Goal: Task Accomplishment & Management: Complete application form

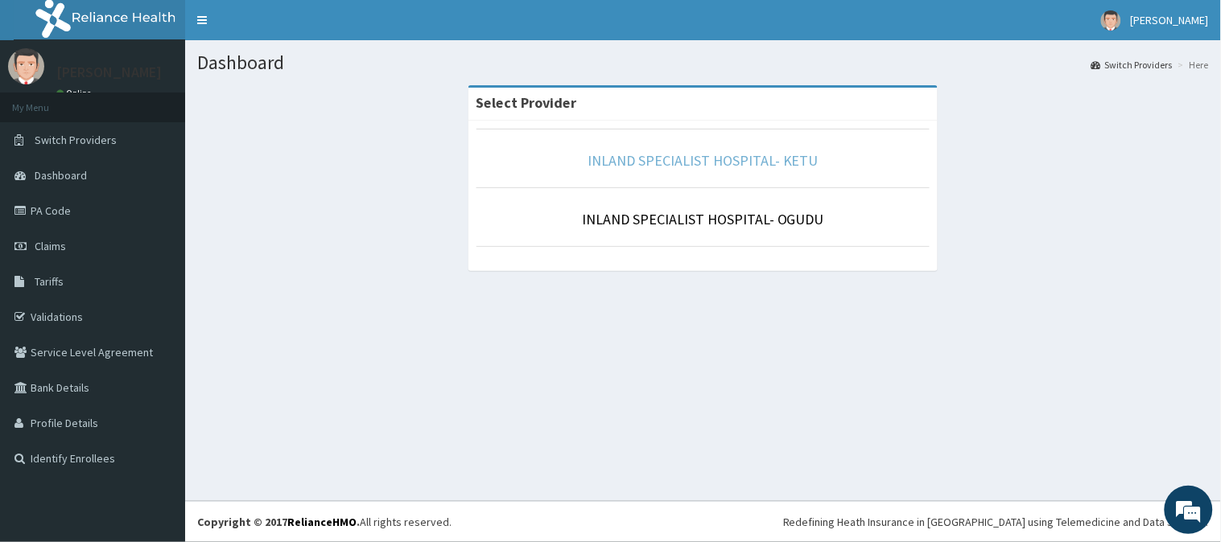
click at [661, 166] on link "INLAND SPECIALIST HOSPITAL- KETU" at bounding box center [702, 160] width 231 height 19
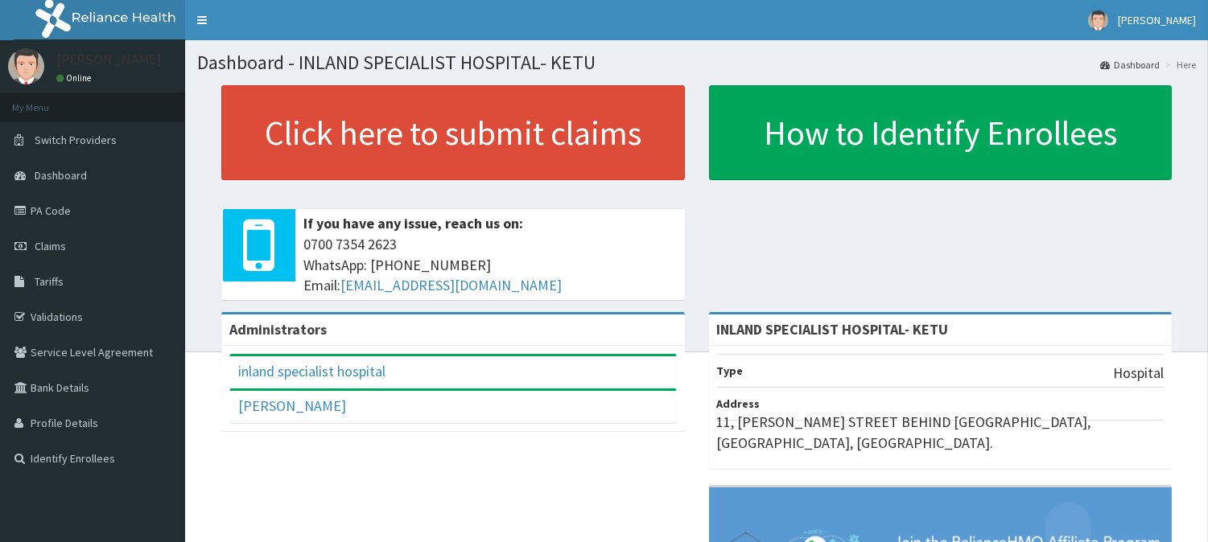
click at [36, 241] on span "Claims" at bounding box center [50, 246] width 31 height 14
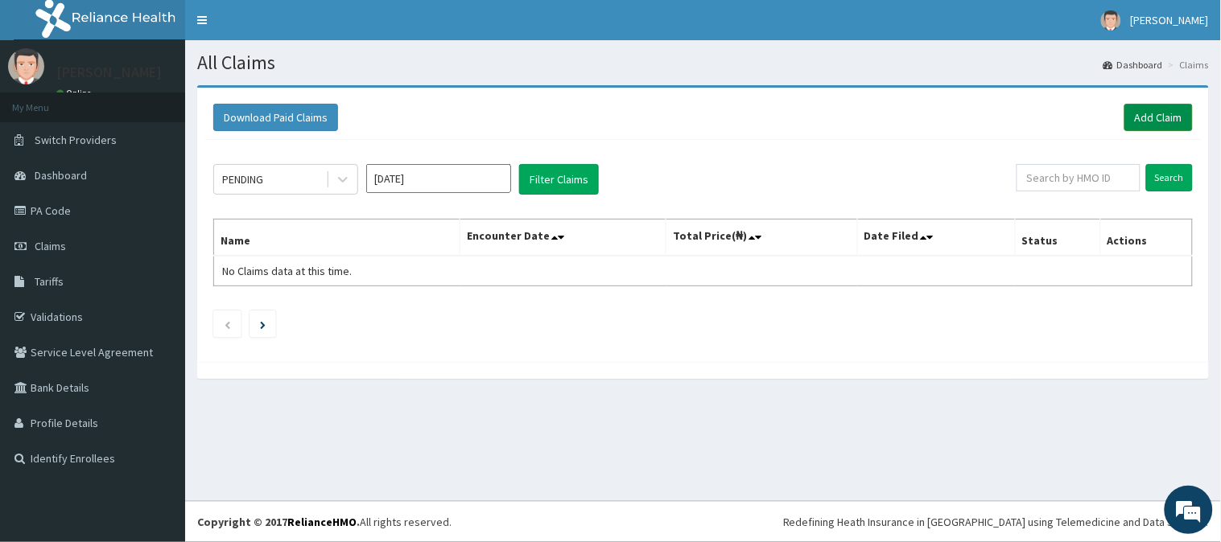
click at [1163, 121] on link "Add Claim" at bounding box center [1158, 117] width 68 height 27
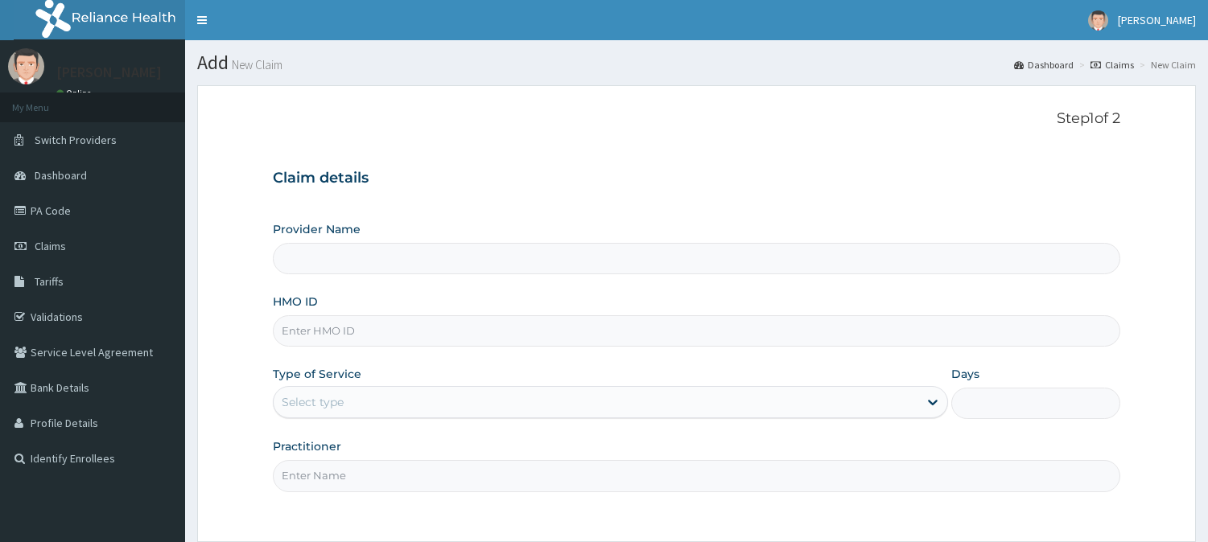
type input "INLAND SPECIALIST HOSPITAL- KETU"
paste input "TVL/10033/B"
type input "TVL/10033/B"
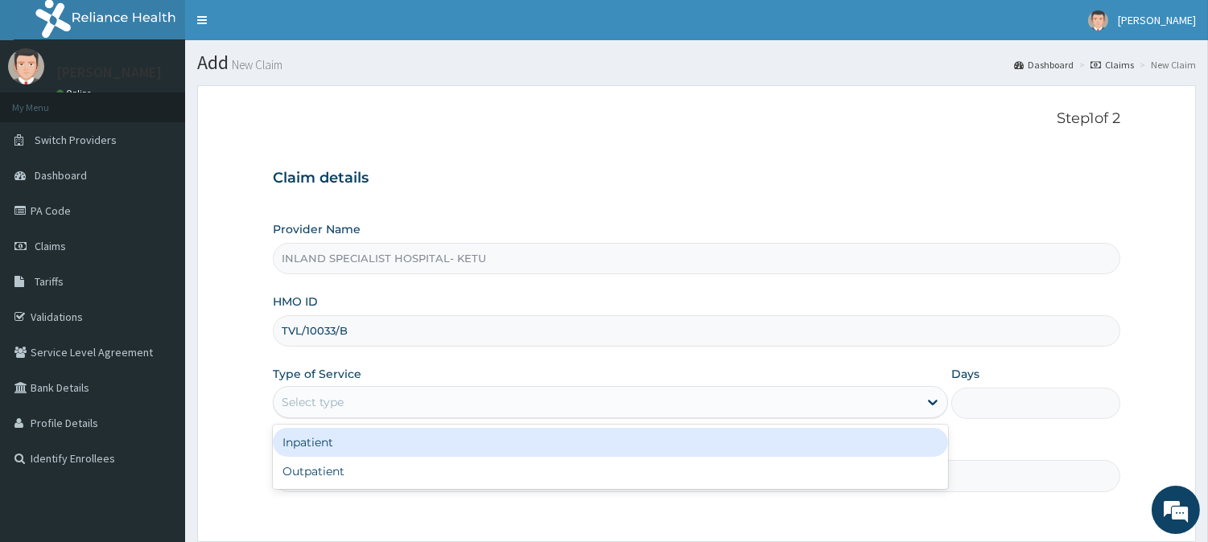
click at [362, 404] on div "Select type" at bounding box center [596, 402] width 645 height 26
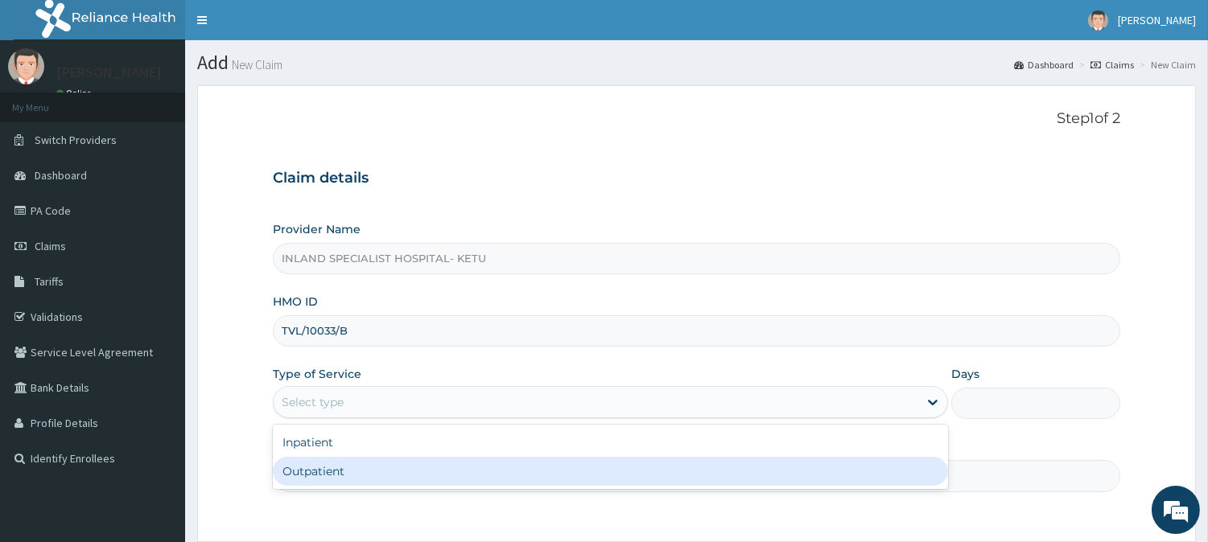
click at [344, 463] on div "Outpatient" at bounding box center [610, 471] width 675 height 29
type input "1"
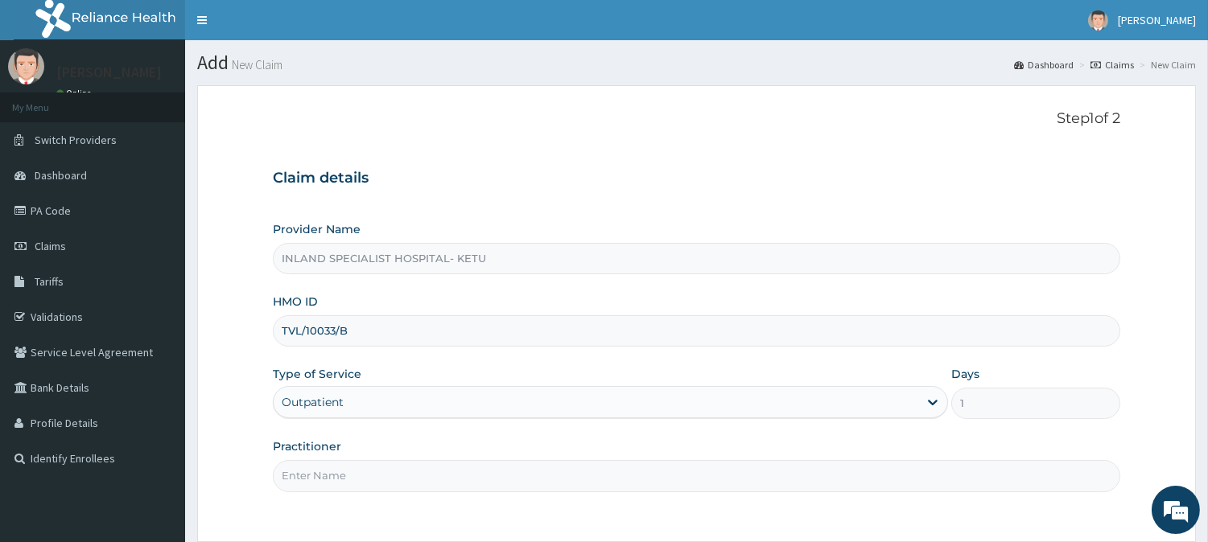
click at [352, 483] on input "Practitioner" at bounding box center [696, 475] width 847 height 31
type input "d"
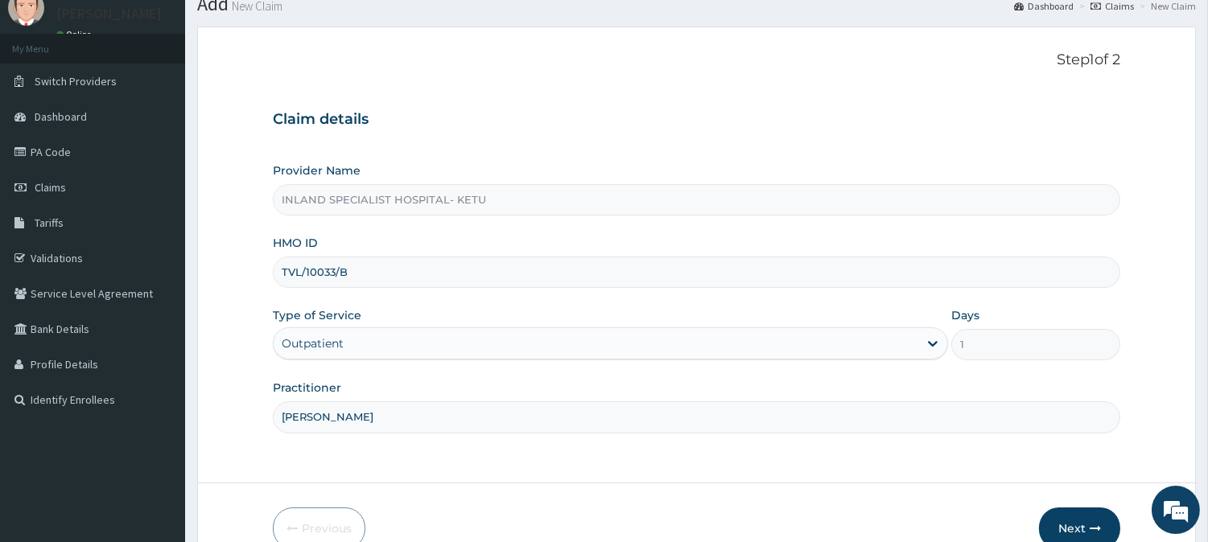
scroll to position [89, 0]
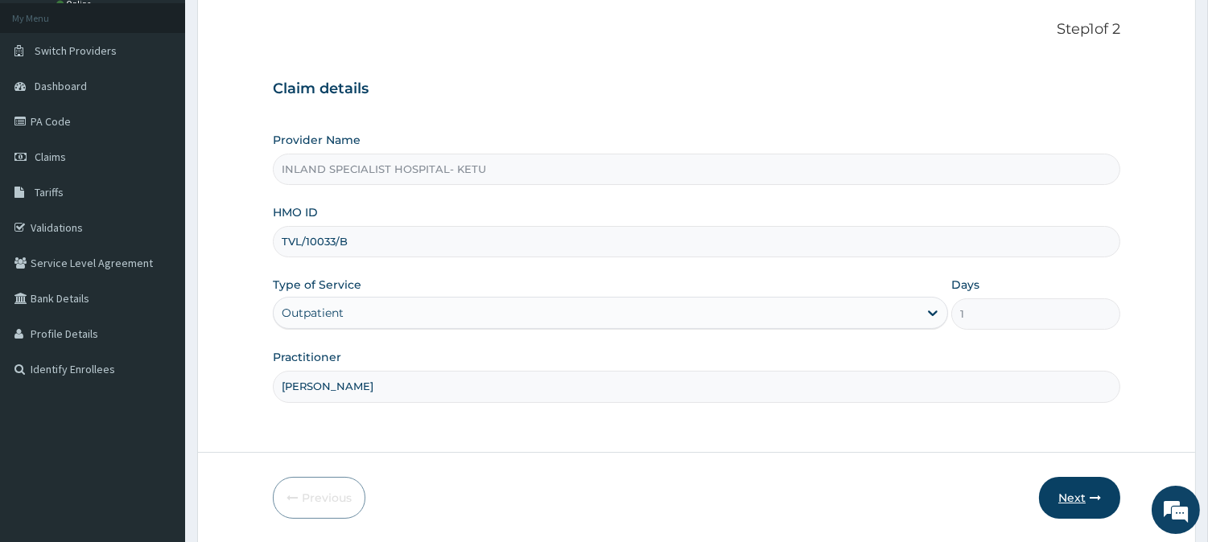
type input "DR ASHAOLU"
click at [1067, 494] on button "Next" at bounding box center [1079, 498] width 81 height 42
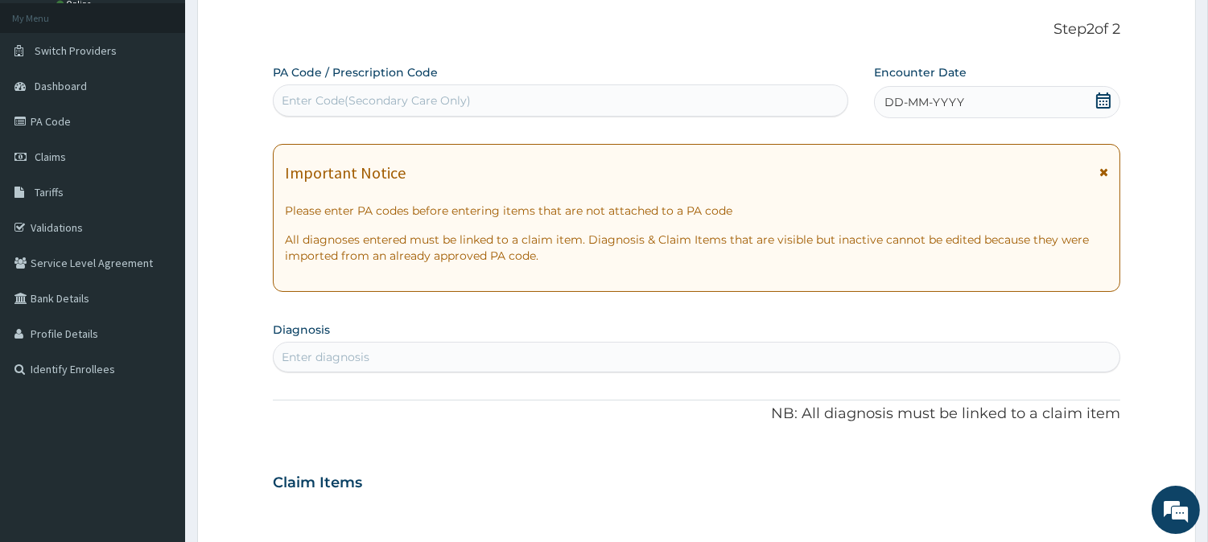
drag, startPoint x: 1102, startPoint y: 173, endPoint x: 859, endPoint y: 113, distance: 251.2
click at [1042, 157] on div "Important Notice Please enter PA codes before entering items that are not attac…" at bounding box center [696, 218] width 847 height 148
drag, startPoint x: 1104, startPoint y: 170, endPoint x: 1047, endPoint y: 162, distance: 57.7
click at [1098, 170] on div "Important Notice" at bounding box center [696, 177] width 823 height 26
click at [1105, 171] on icon at bounding box center [1103, 172] width 9 height 11
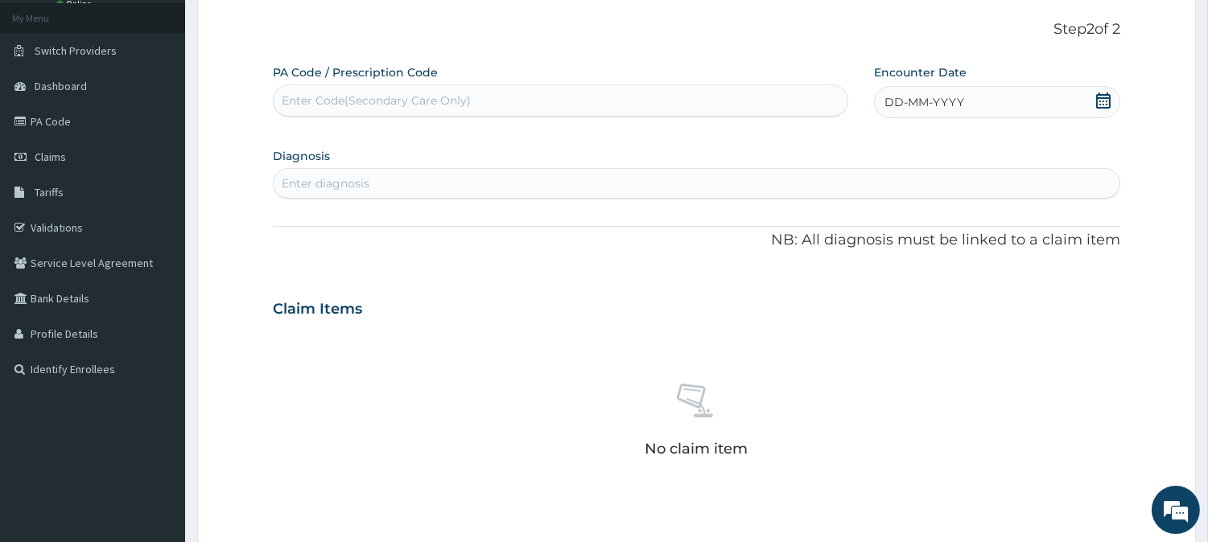
click at [425, 99] on div "Enter Code(Secondary Care Only)" at bounding box center [376, 101] width 189 height 16
type input "PA/066550"
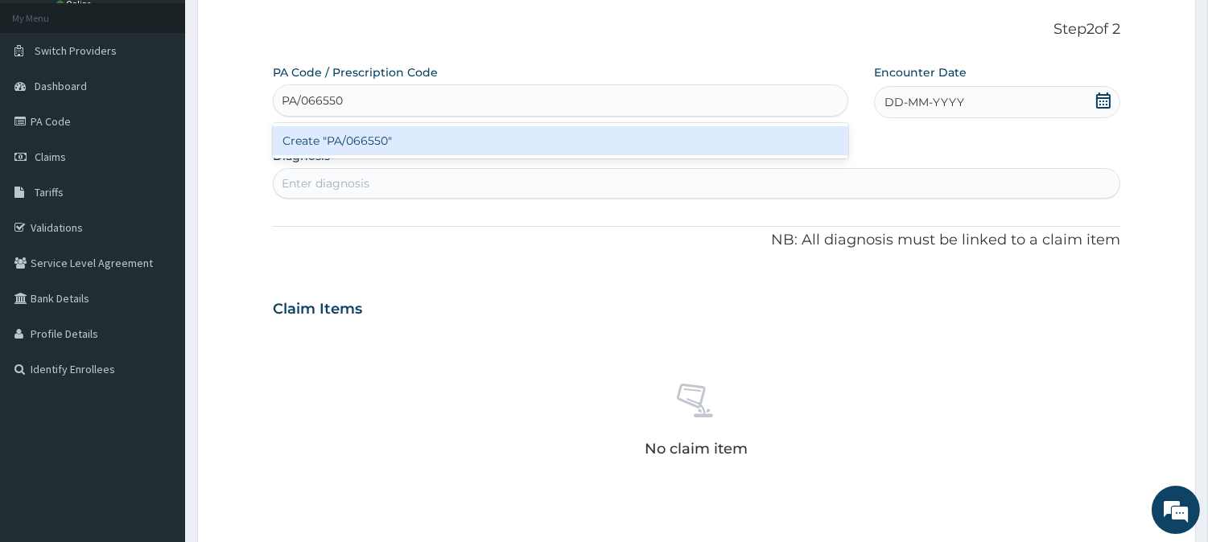
click at [359, 134] on div "Create "PA/066550"" at bounding box center [560, 140] width 575 height 29
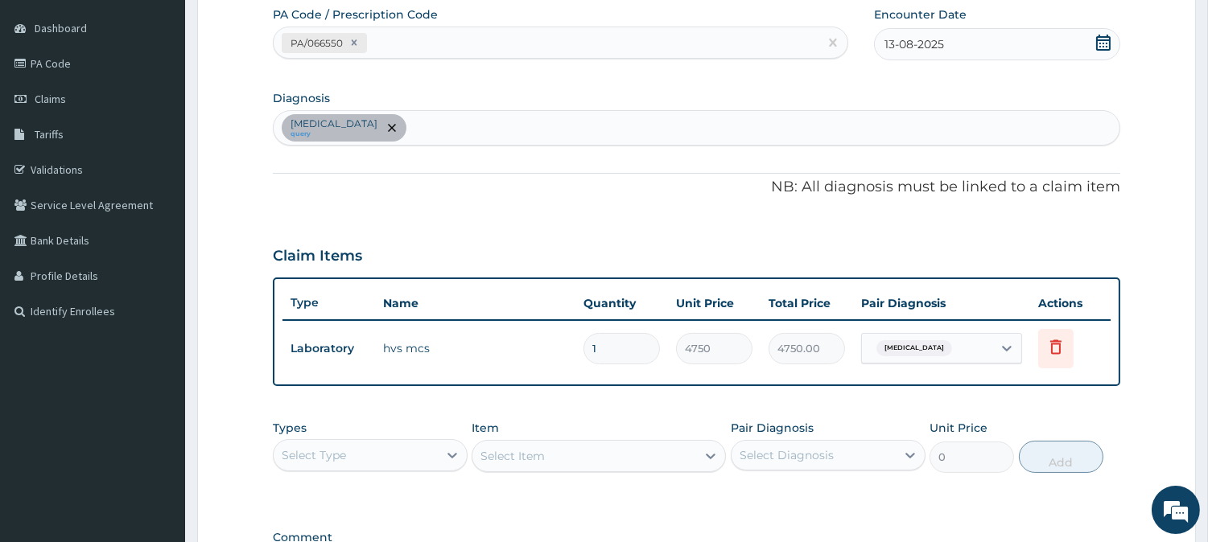
scroll to position [268, 0]
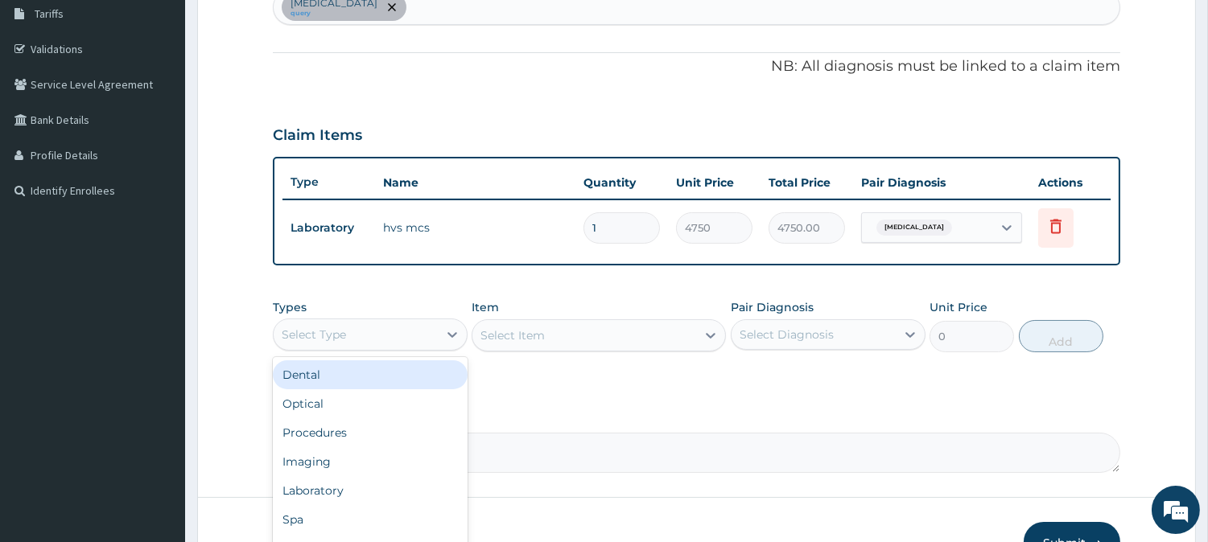
click at [435, 333] on div "Select Type" at bounding box center [356, 335] width 164 height 26
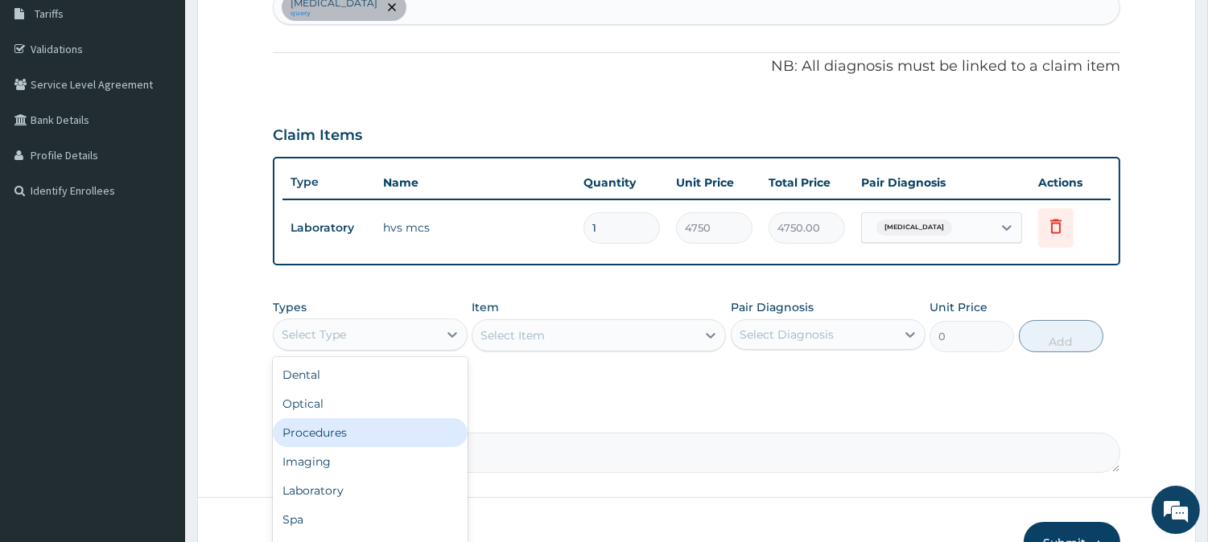
click at [423, 430] on div "Procedures" at bounding box center [370, 432] width 195 height 29
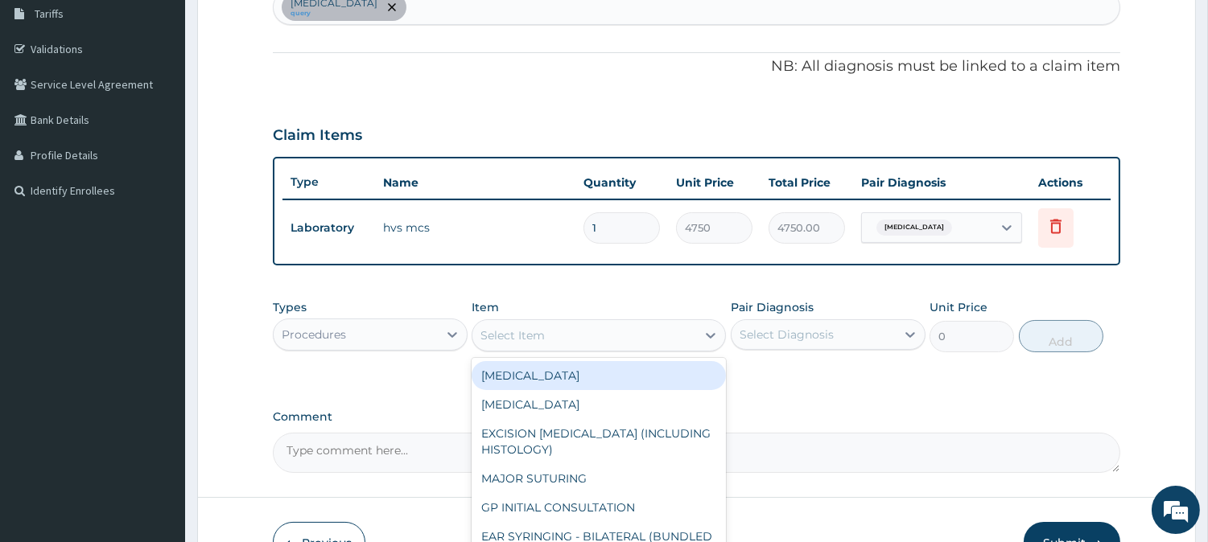
click at [637, 336] on div "Select Item" at bounding box center [584, 336] width 224 height 26
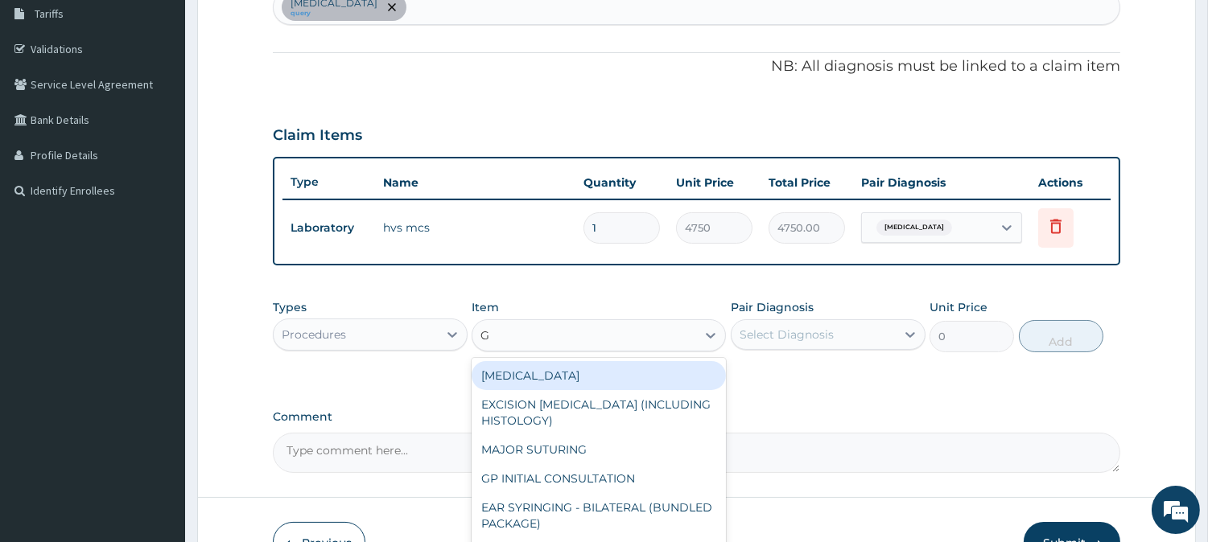
type input "GP"
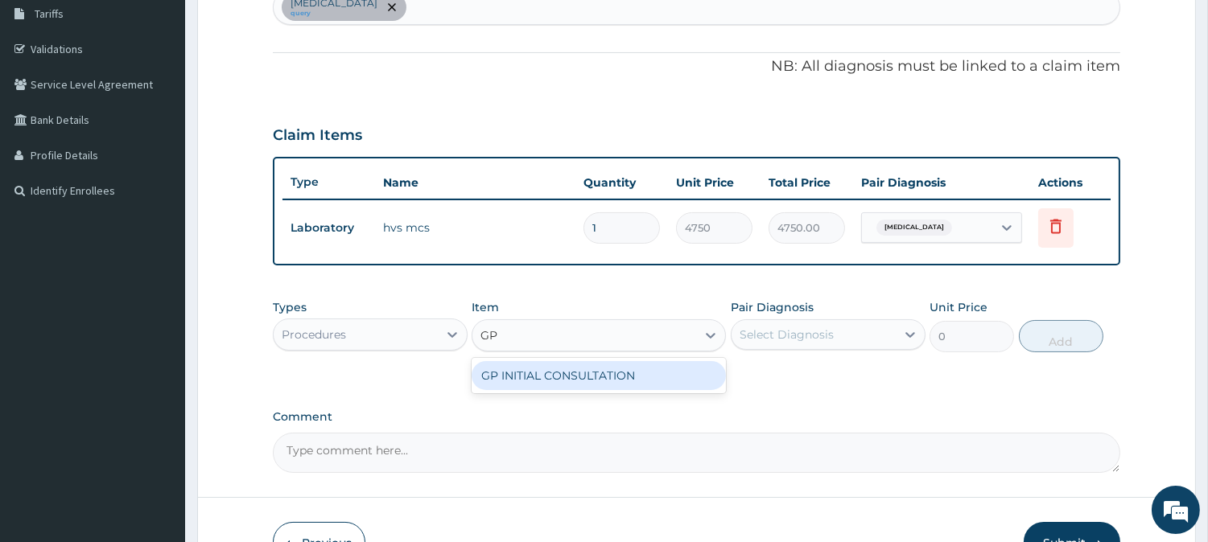
click at [648, 373] on div "GP INITIAL CONSULTATION" at bounding box center [599, 375] width 254 height 29
type input "2000"
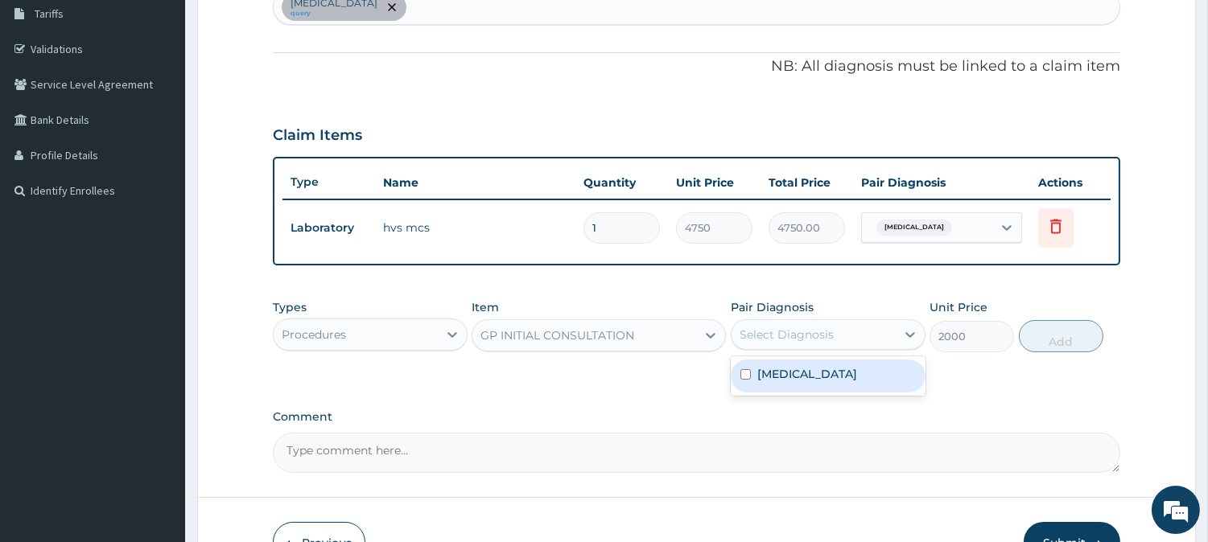
click at [885, 335] on div "Select Diagnosis" at bounding box center [813, 335] width 164 height 26
click at [891, 376] on div "Candidal vulvovaginitis" at bounding box center [828, 376] width 195 height 33
checkbox input "true"
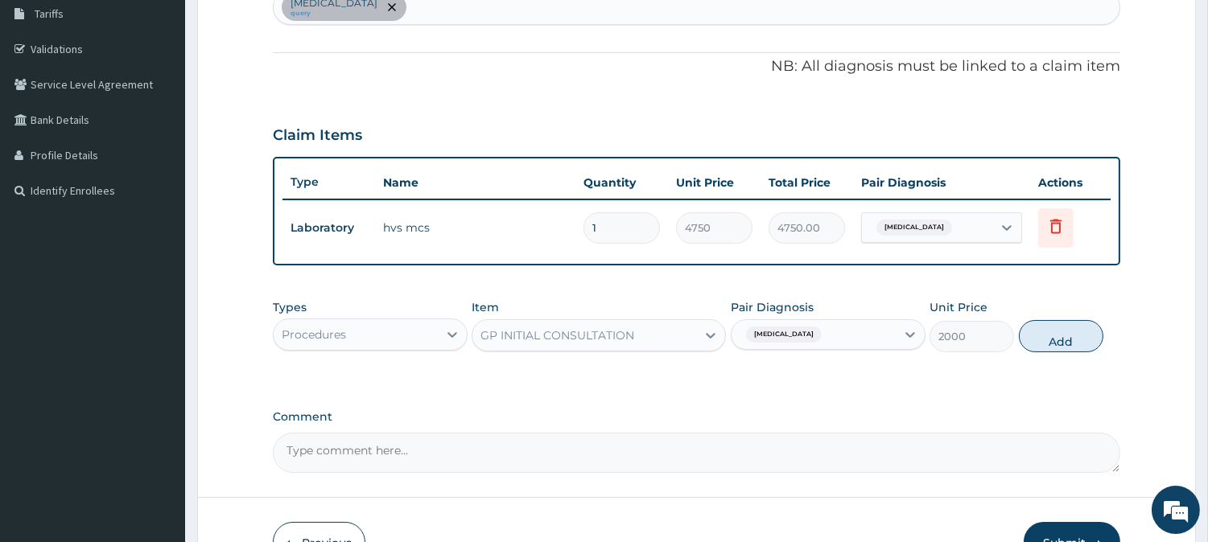
drag, startPoint x: 1073, startPoint y: 340, endPoint x: 885, endPoint y: 352, distance: 188.7
click at [1073, 340] on button "Add" at bounding box center [1061, 336] width 84 height 32
type input "0"
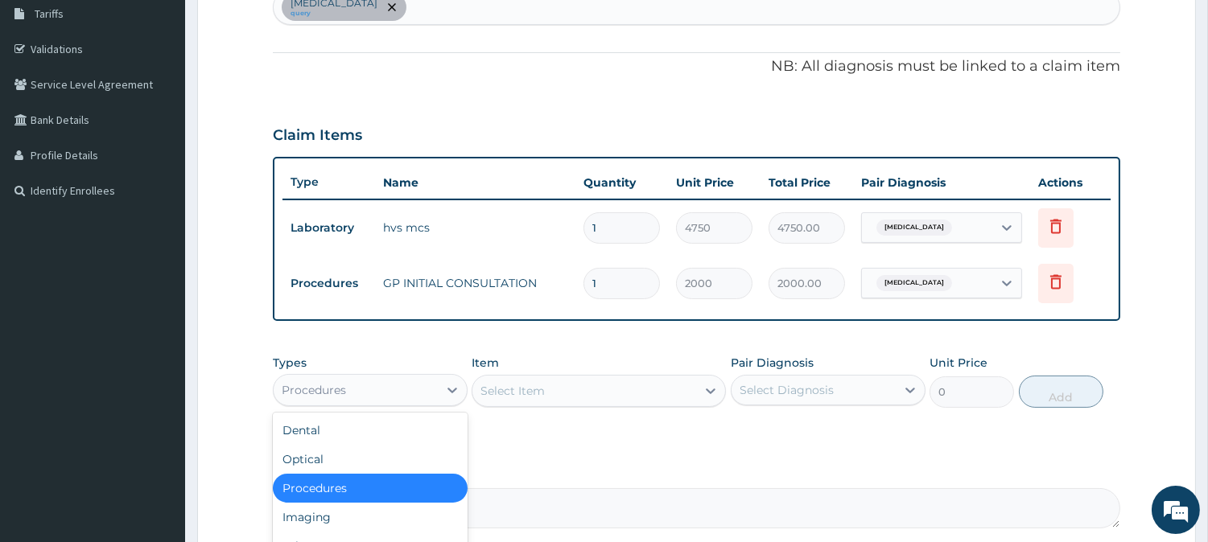
click at [435, 391] on div "Procedures" at bounding box center [356, 390] width 164 height 26
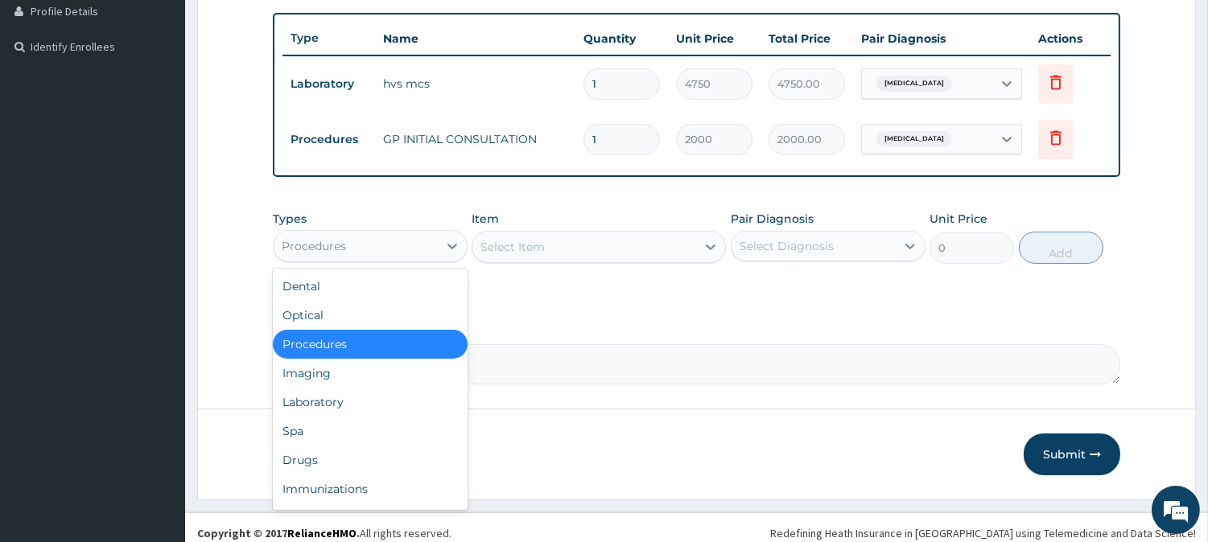
scroll to position [422, 0]
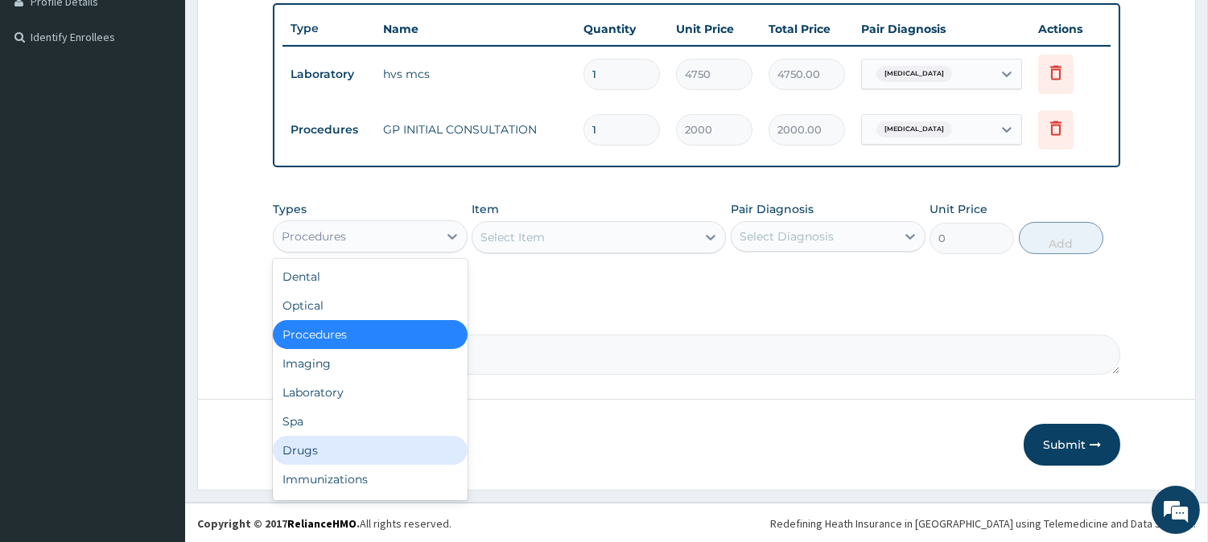
click at [323, 440] on div "Drugs" at bounding box center [370, 450] width 195 height 29
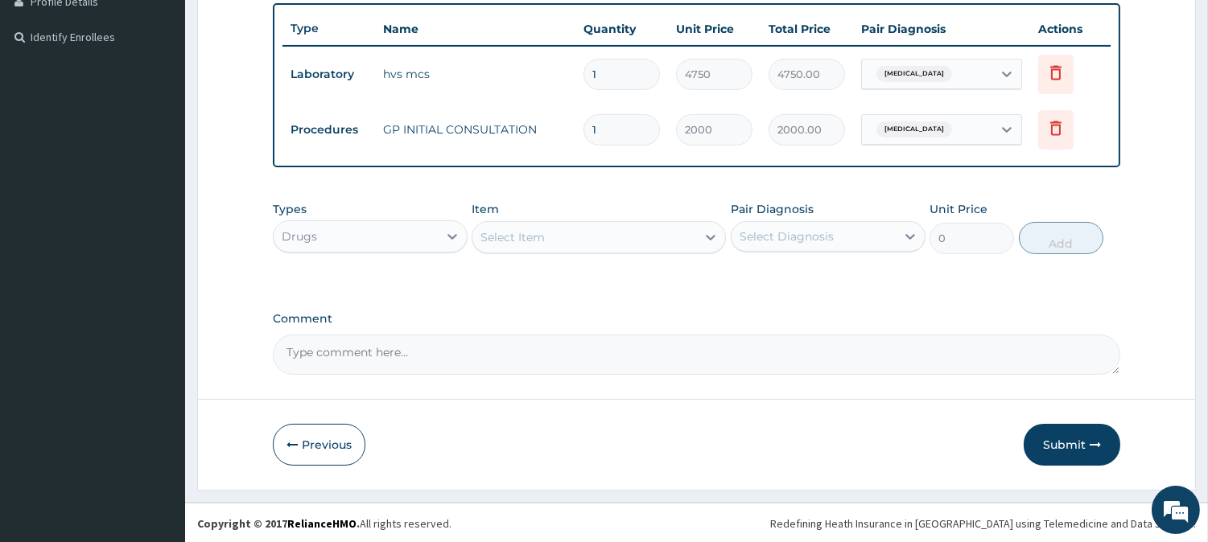
click at [550, 234] on div "Select Item" at bounding box center [584, 237] width 224 height 26
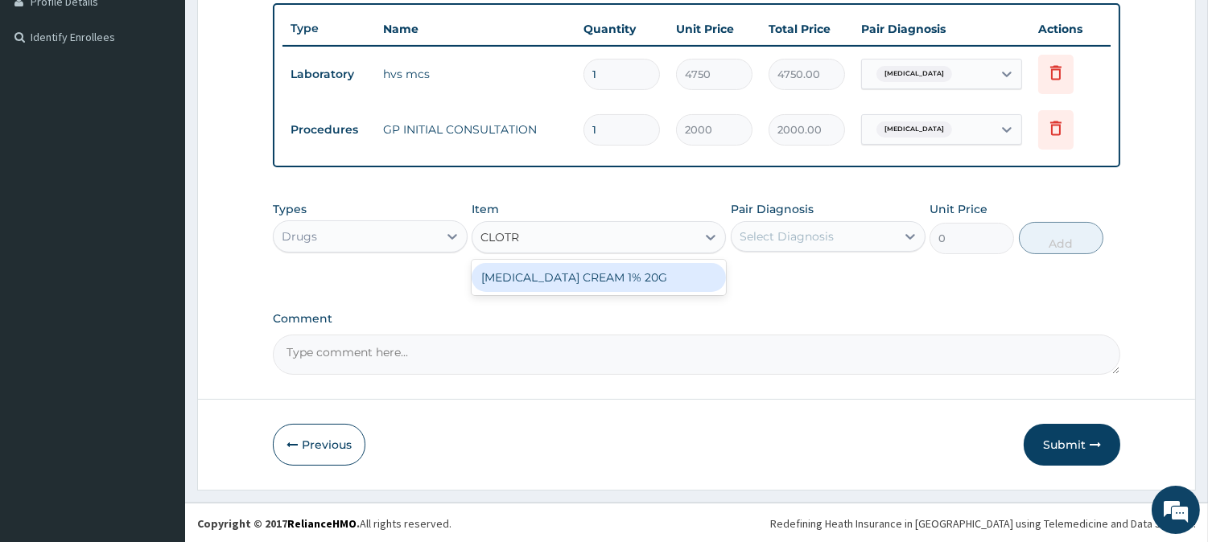
type input "CLOTRI"
drag, startPoint x: 575, startPoint y: 278, endPoint x: 711, endPoint y: 260, distance: 137.9
click at [600, 272] on div "CLOTRIMAZOLE CREAM 1% 20G" at bounding box center [599, 277] width 254 height 29
type input "700"
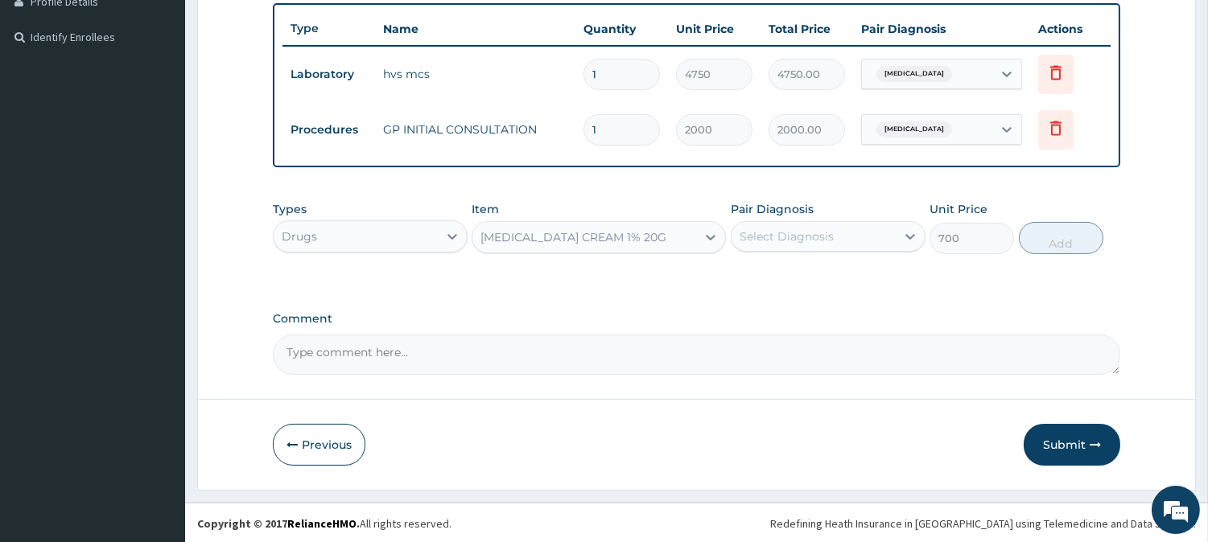
click at [785, 244] on div "Select Diagnosis" at bounding box center [813, 237] width 164 height 26
drag, startPoint x: 818, startPoint y: 278, endPoint x: 955, endPoint y: 262, distance: 137.7
click at [822, 276] on label "Candidal vulvovaginitis" at bounding box center [807, 276] width 100 height 16
checkbox input "true"
click at [1048, 242] on button "Add" at bounding box center [1061, 238] width 84 height 32
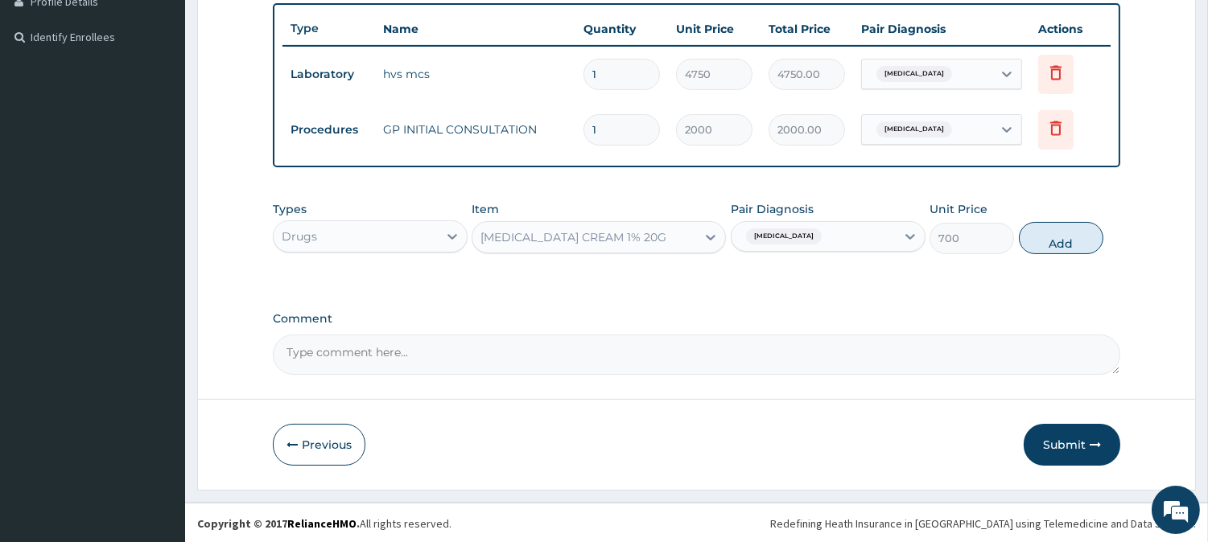
type input "0"
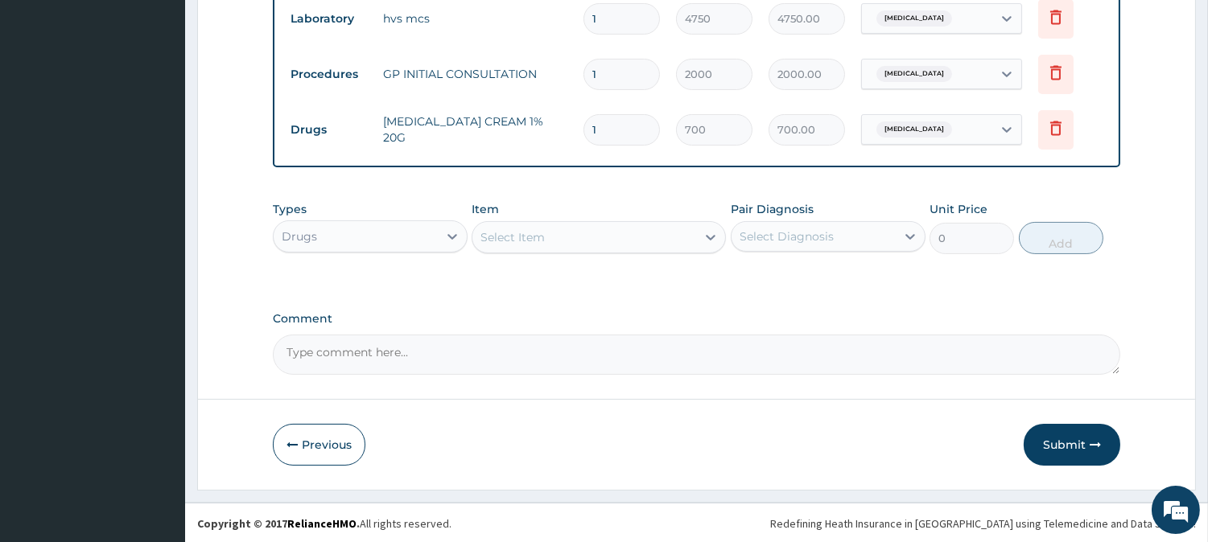
scroll to position [478, 0]
click at [1060, 447] on button "Submit" at bounding box center [1071, 444] width 97 height 42
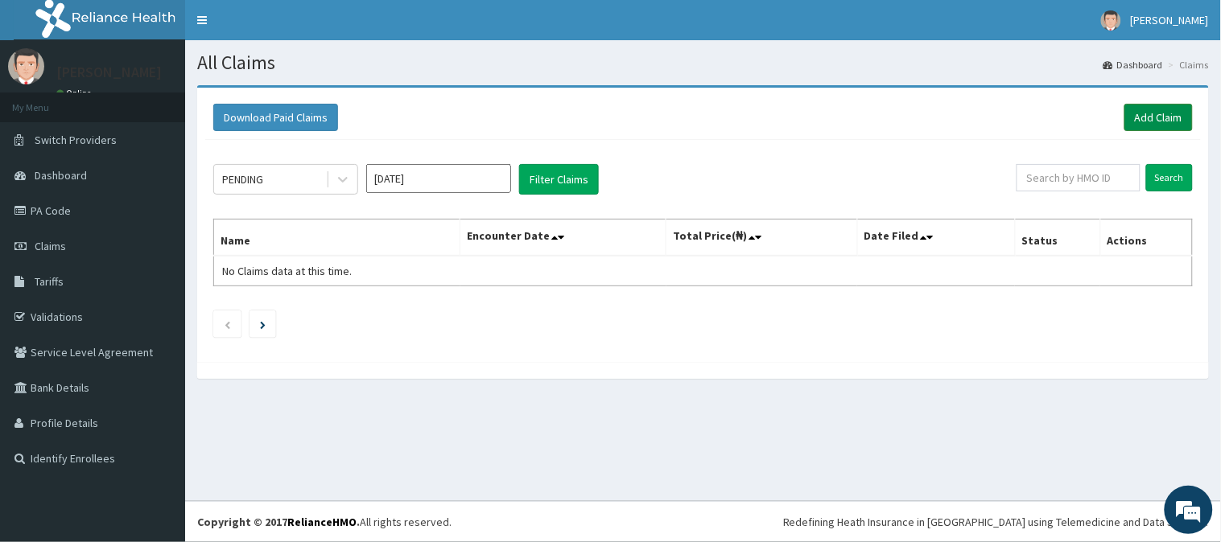
click at [1157, 116] on link "Add Claim" at bounding box center [1158, 117] width 68 height 27
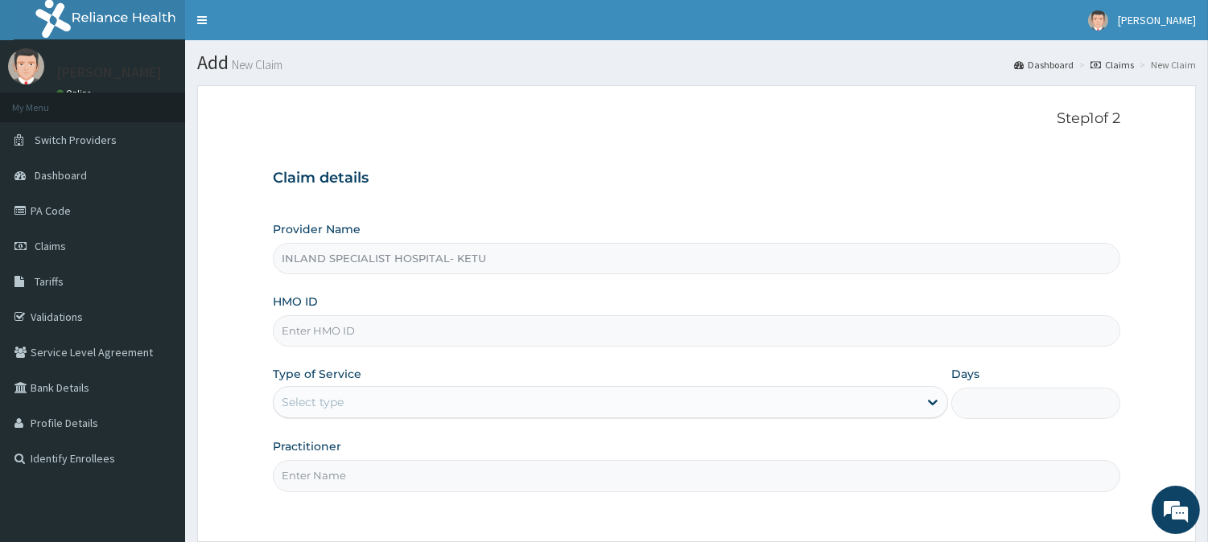
click at [307, 330] on input "HMO ID" at bounding box center [696, 330] width 847 height 31
paste input "PPY/10490/A"
type input "PPY/10490/A"
click at [389, 408] on div "Select type" at bounding box center [596, 402] width 645 height 26
click at [384, 402] on div "Select type" at bounding box center [596, 402] width 645 height 26
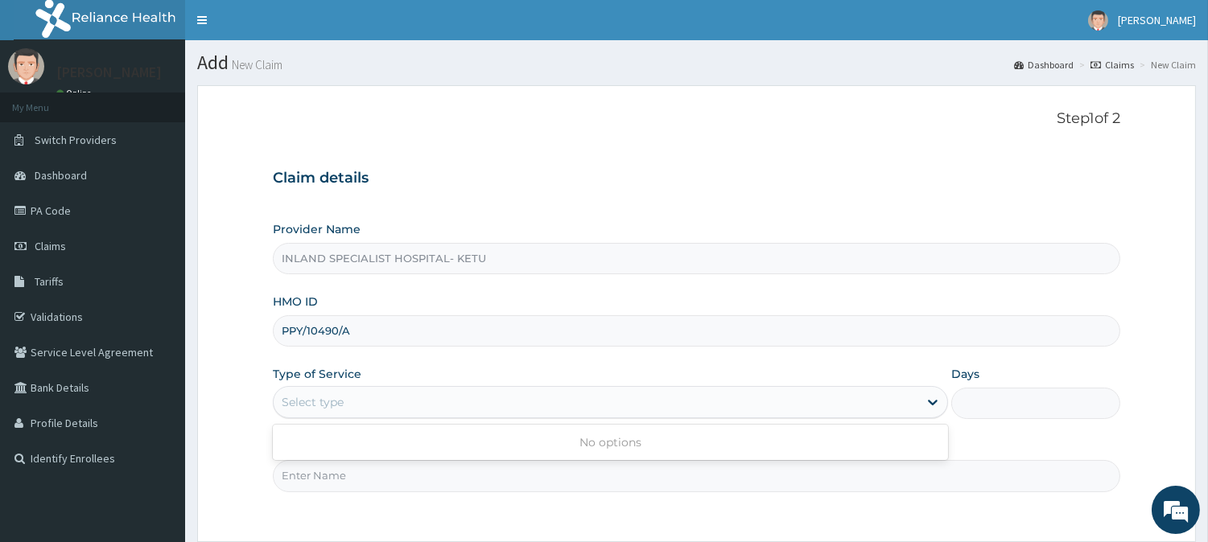
click at [381, 395] on div "Select type" at bounding box center [596, 402] width 645 height 26
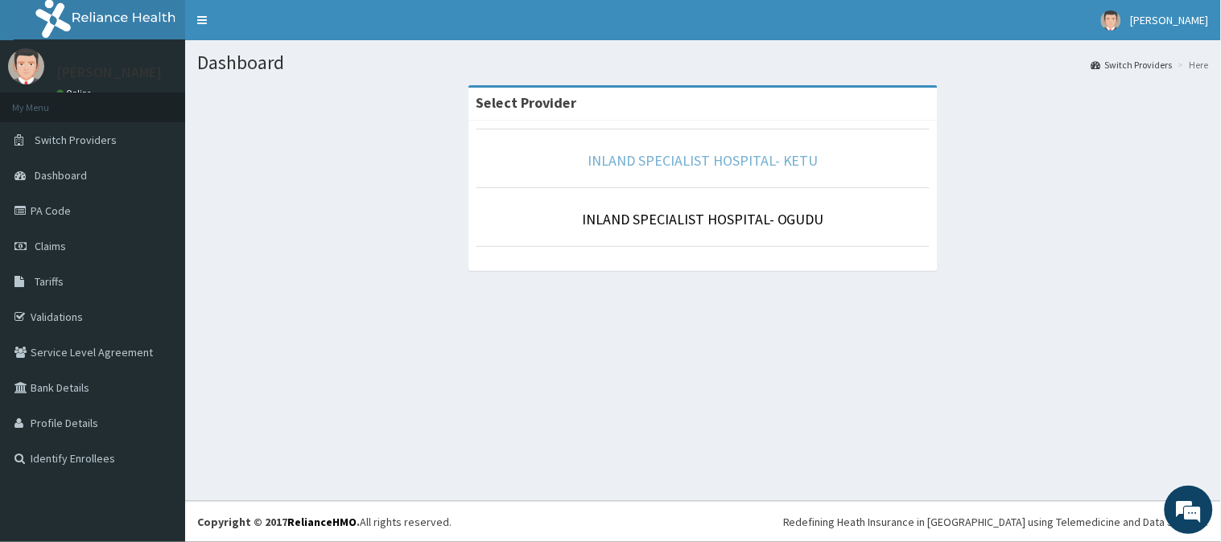
click at [755, 166] on link "INLAND SPECIALIST HOSPITAL- KETU" at bounding box center [702, 160] width 231 height 19
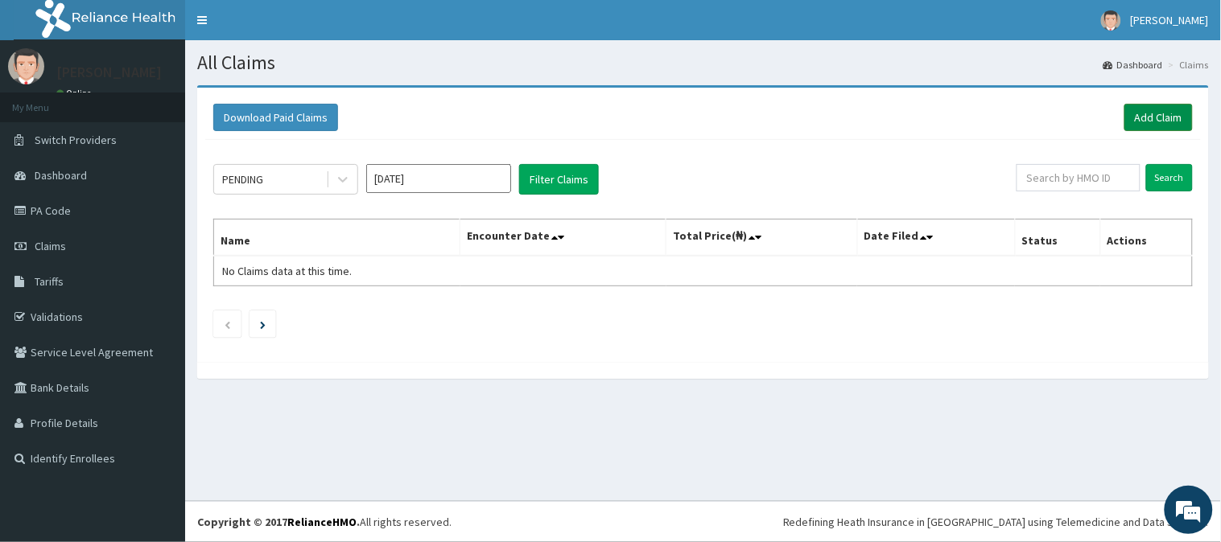
click at [1156, 117] on link "Add Claim" at bounding box center [1158, 117] width 68 height 27
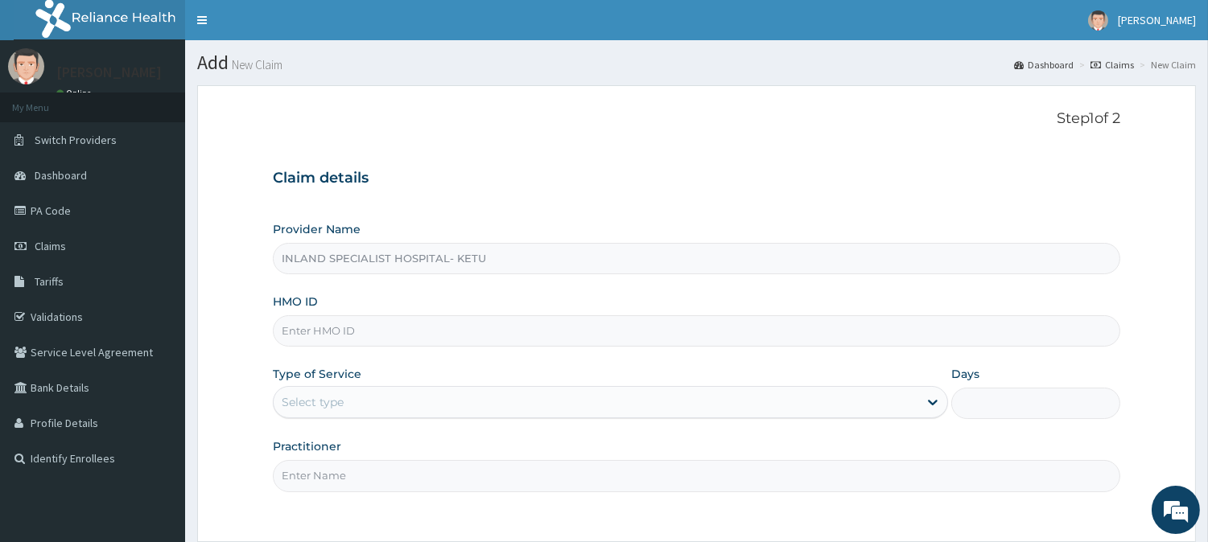
paste input "PPY/10490/A"
type input "PPY/10490/A"
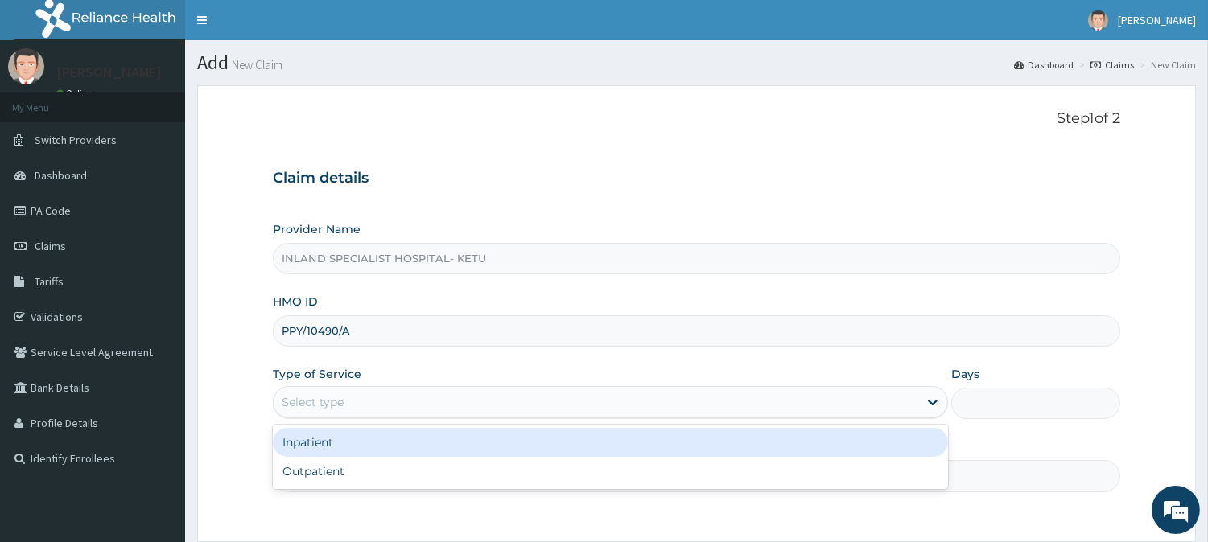
click at [335, 391] on div "Select type" at bounding box center [596, 402] width 645 height 26
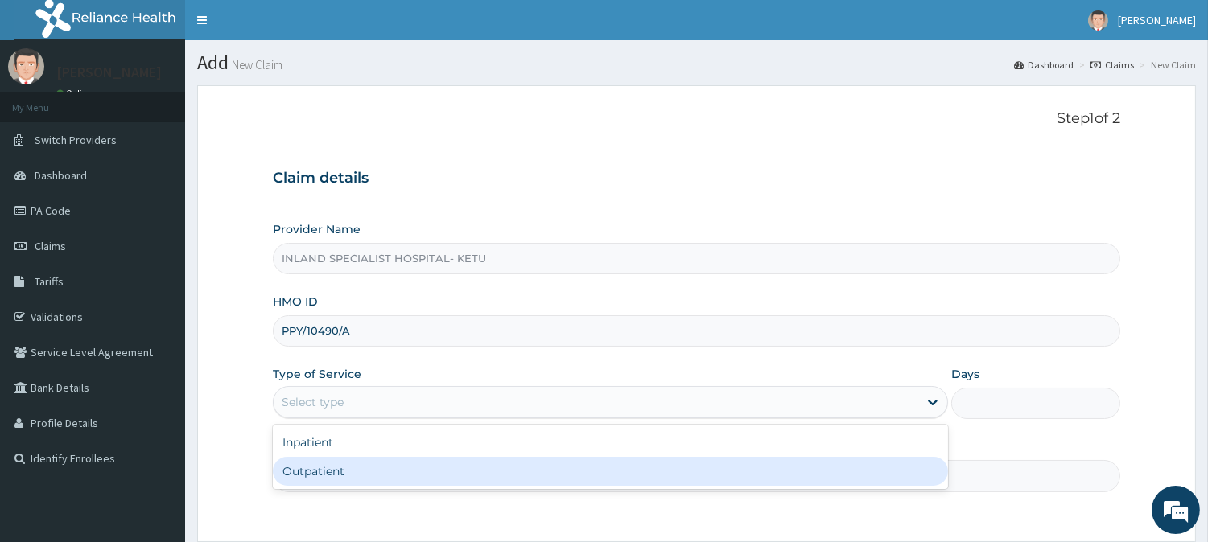
click at [340, 470] on div "Outpatient" at bounding box center [610, 471] width 675 height 29
type input "1"
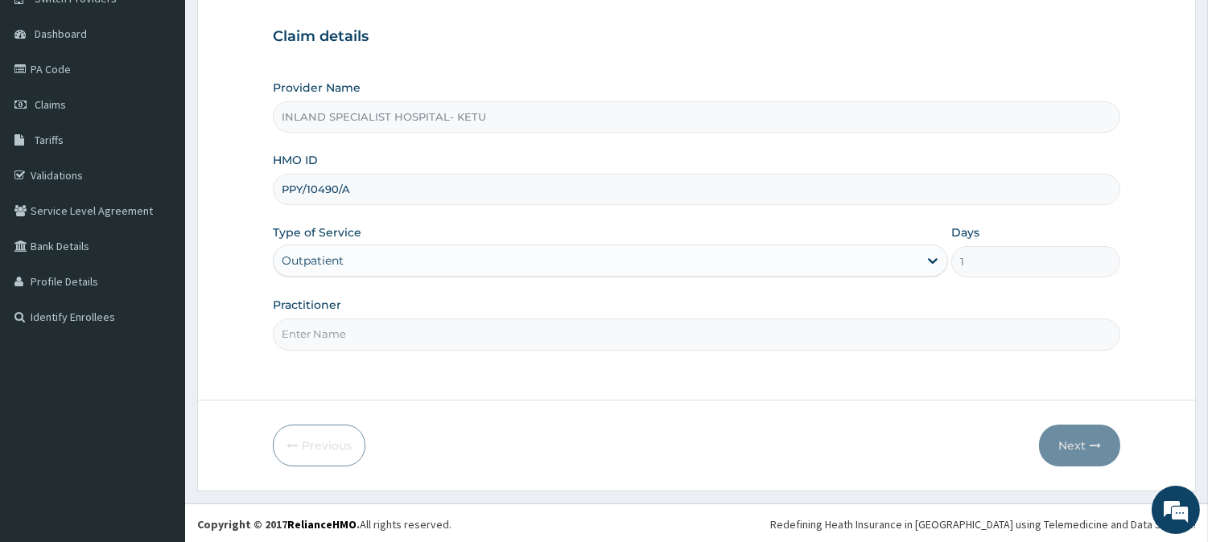
scroll to position [143, 0]
click at [352, 336] on input "Practitioner" at bounding box center [696, 332] width 847 height 31
type input "DR OLUJITAN"
click at [1074, 435] on button "Next" at bounding box center [1079, 444] width 81 height 42
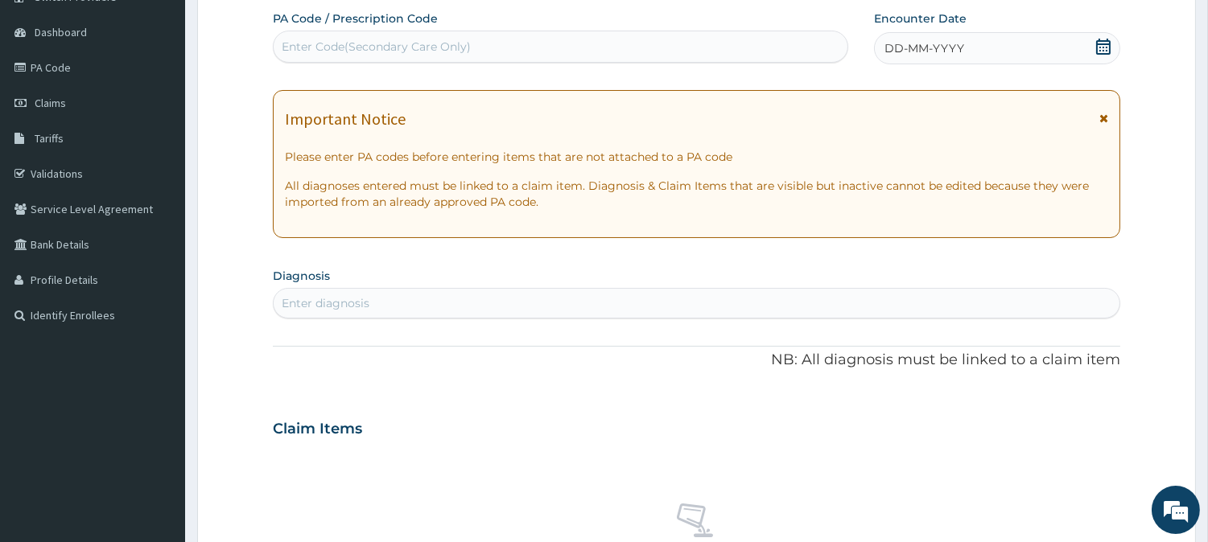
click at [1102, 115] on icon at bounding box center [1103, 118] width 9 height 11
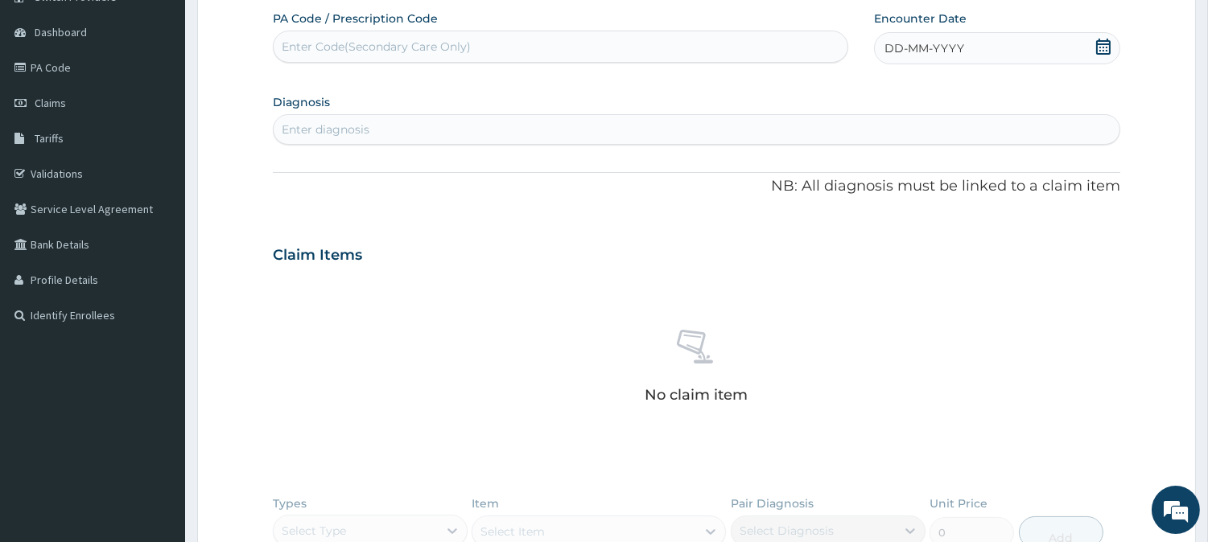
click at [1106, 51] on icon at bounding box center [1103, 47] width 16 height 16
drag, startPoint x: 942, startPoint y: 201, endPoint x: 724, endPoint y: 155, distance: 222.8
click at [941, 201] on div "13" at bounding box center [937, 202] width 24 height 24
click at [397, 125] on div "Enter diagnosis" at bounding box center [697, 130] width 846 height 26
type input "MALAR"
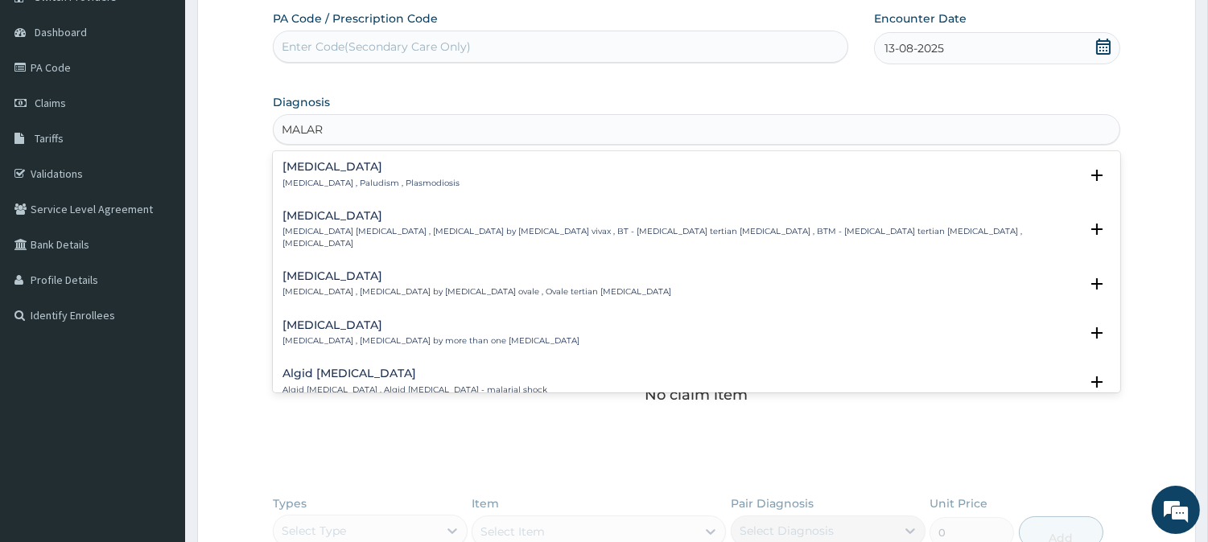
click at [360, 183] on p "Malaria , Paludism , Plasmodiosis" at bounding box center [370, 183] width 177 height 11
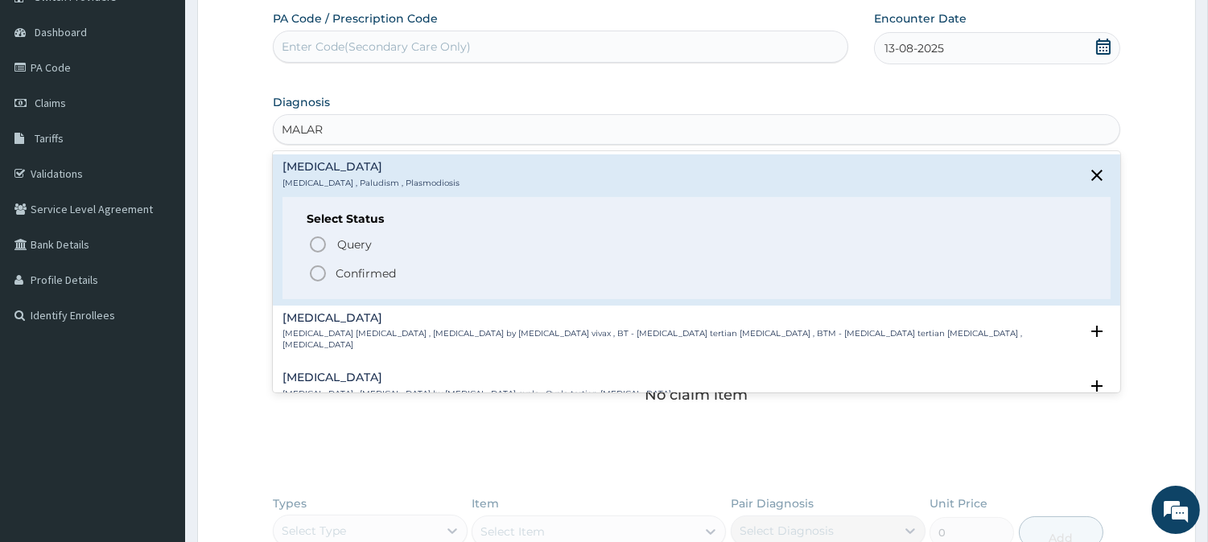
click at [365, 274] on p "Confirmed" at bounding box center [366, 274] width 60 height 16
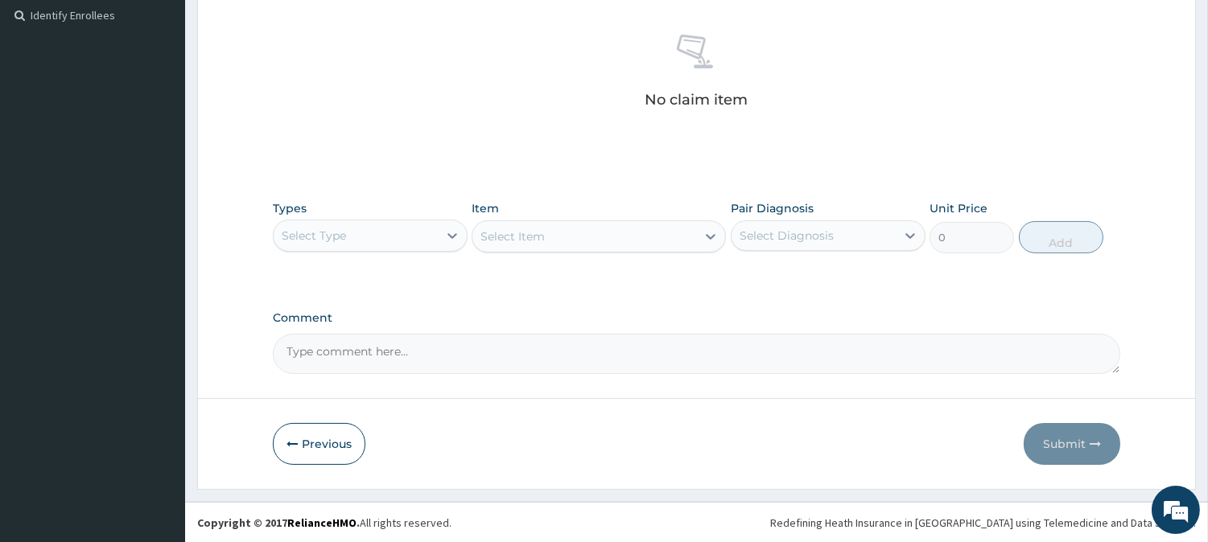
scroll to position [444, 0]
click at [451, 240] on icon at bounding box center [452, 235] width 16 height 16
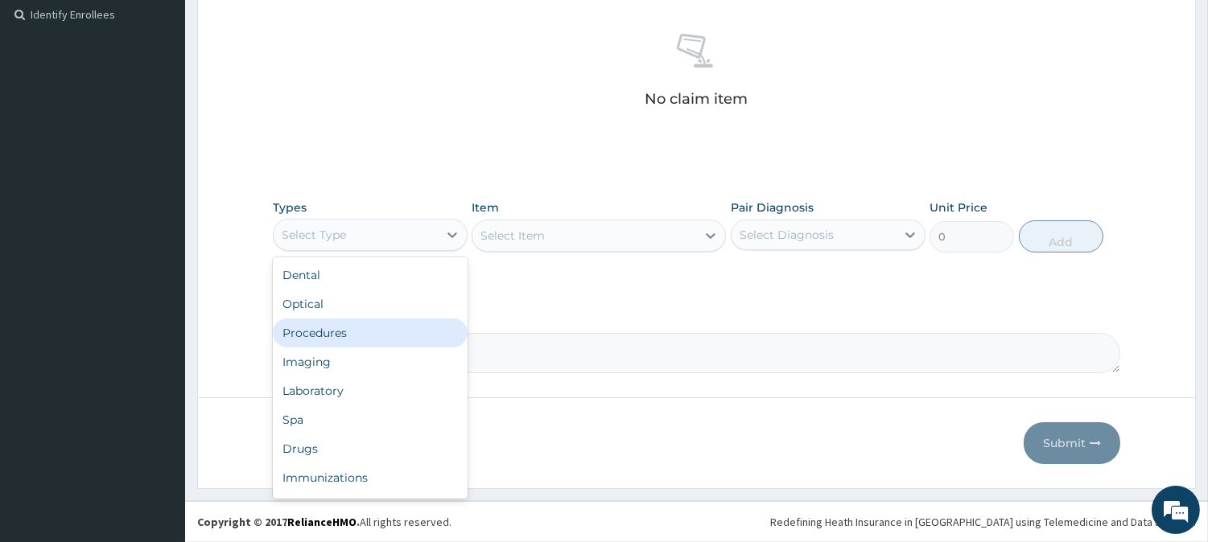
click at [401, 340] on div "Procedures" at bounding box center [370, 333] width 195 height 29
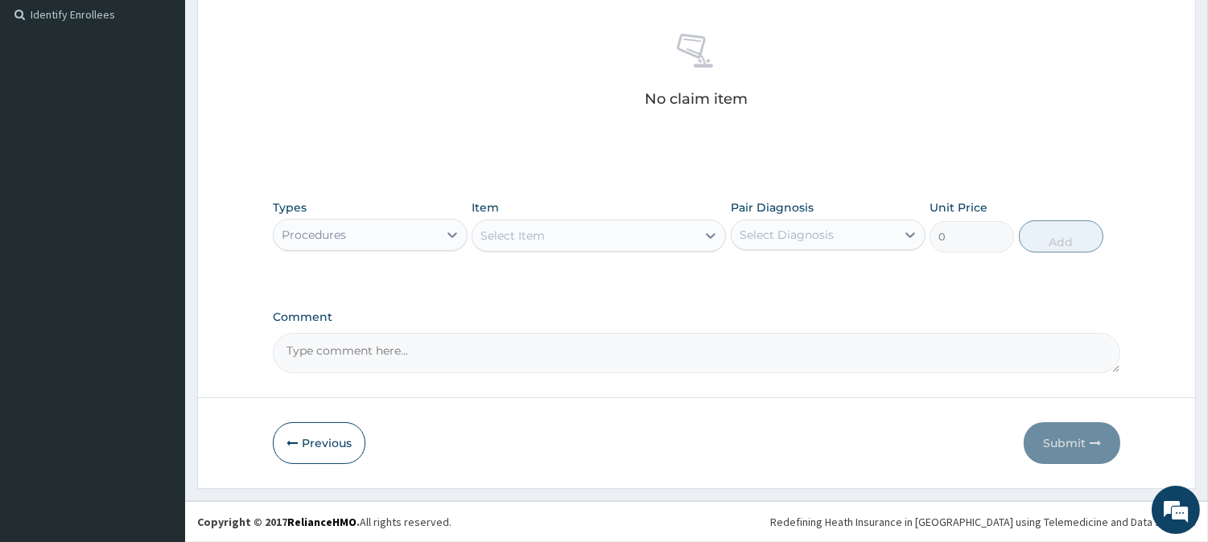
click at [598, 237] on div "Select Item" at bounding box center [584, 236] width 224 height 26
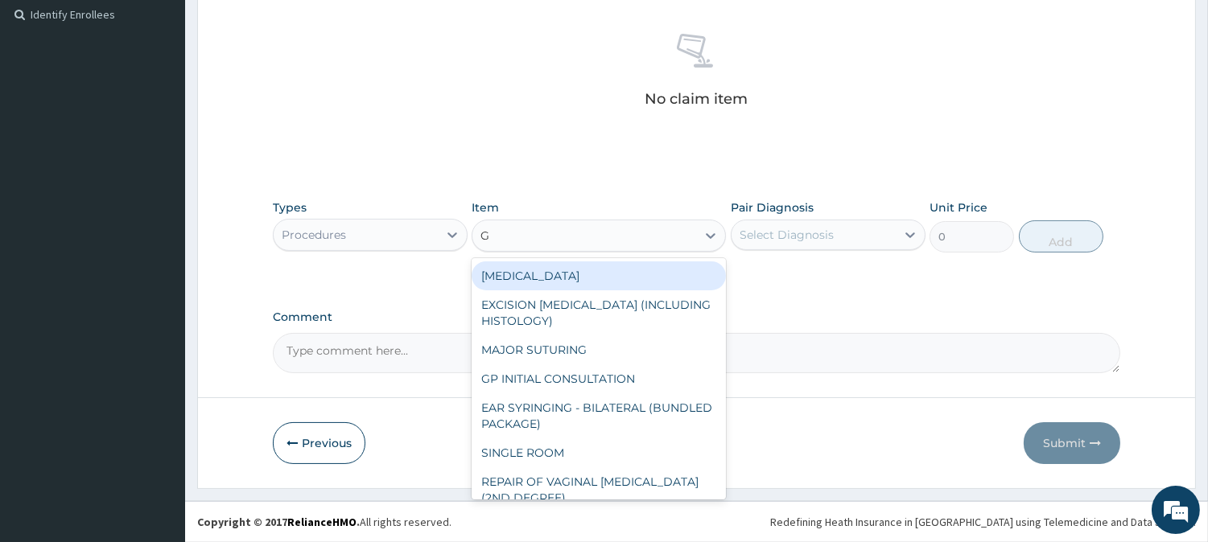
type input "GP"
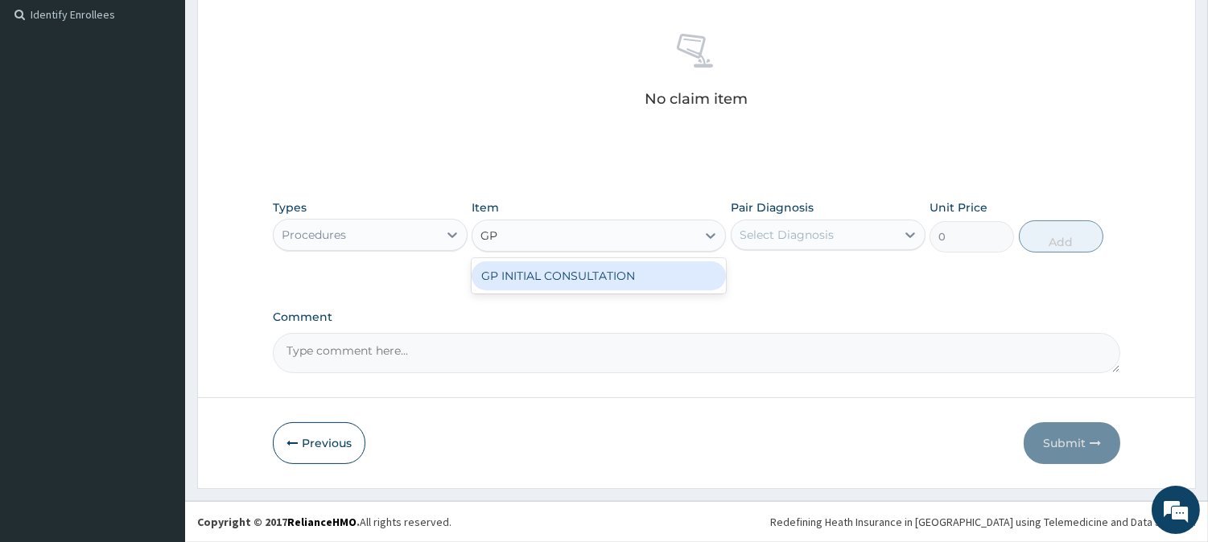
click at [579, 279] on div "GP INITIAL CONSULTATION" at bounding box center [599, 276] width 254 height 29
drag, startPoint x: 579, startPoint y: 279, endPoint x: 587, endPoint y: 268, distance: 13.8
click at [579, 311] on div "Types Procedures Item option GP INITIAL CONSULTATION focused, 5 of 76. 1 result…" at bounding box center [696, 342] width 847 height 63
type input "2000"
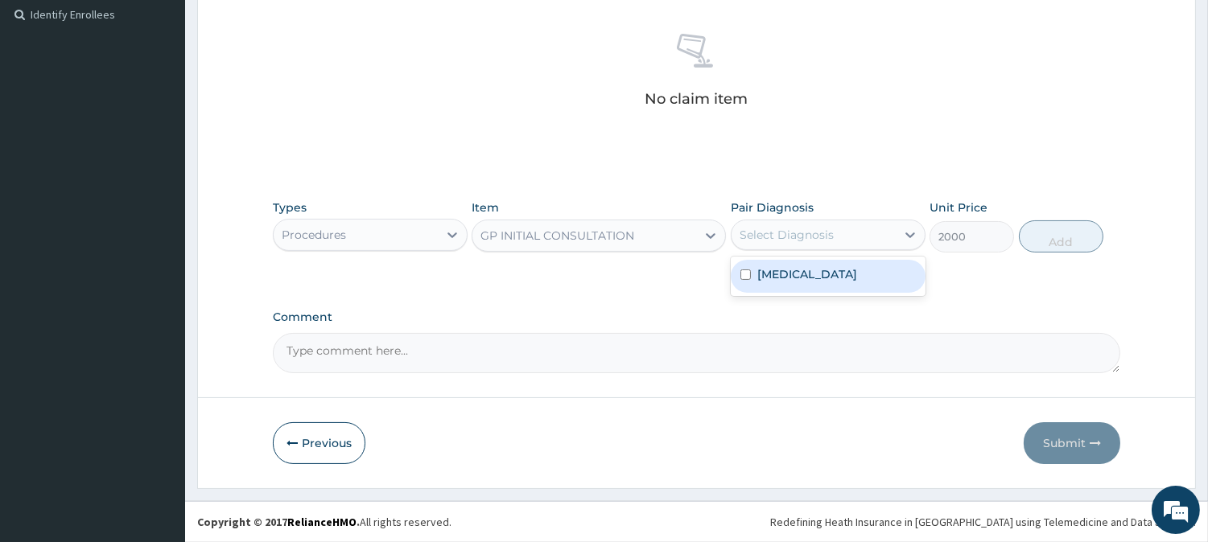
click at [813, 229] on div "Select Diagnosis" at bounding box center [786, 235] width 94 height 16
drag, startPoint x: 806, startPoint y: 274, endPoint x: 978, endPoint y: 247, distance: 174.3
click at [819, 263] on div "Malaria" at bounding box center [828, 276] width 195 height 33
checkbox input "true"
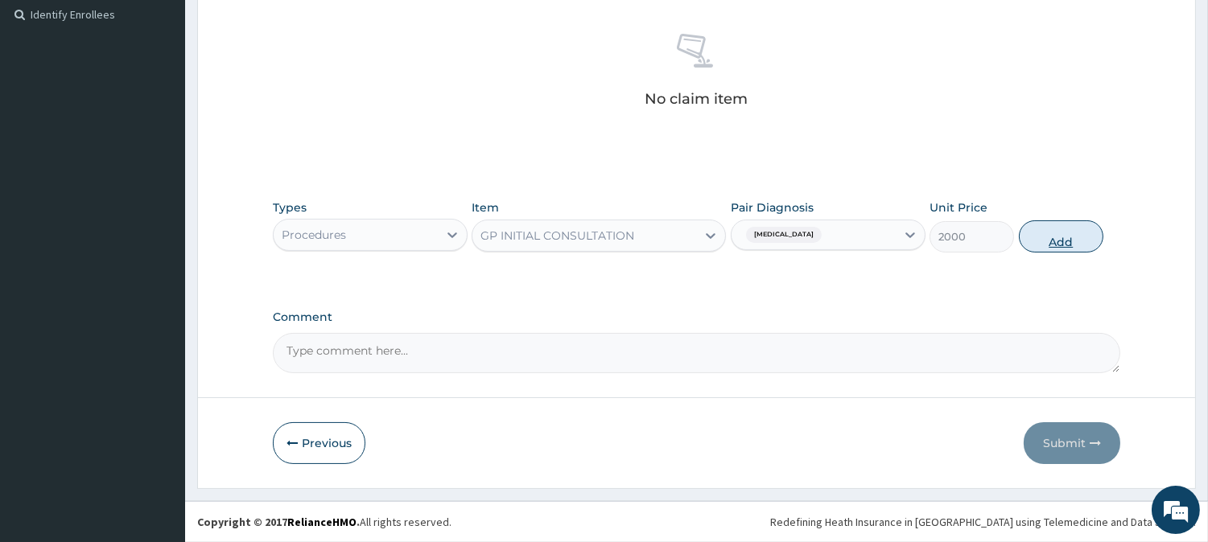
click at [1044, 242] on button "Add" at bounding box center [1061, 236] width 84 height 32
type input "0"
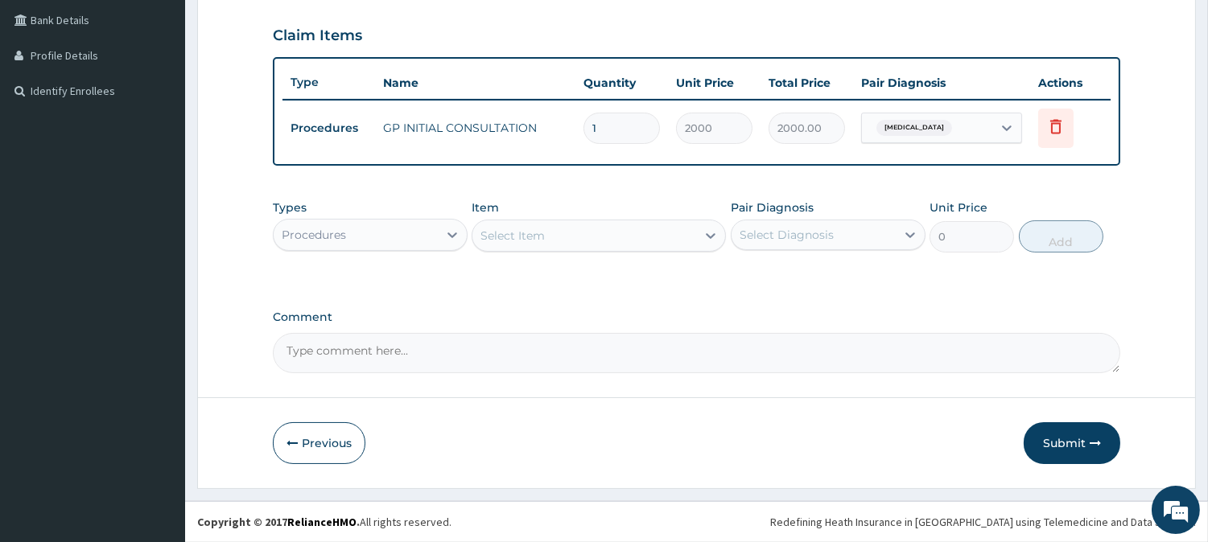
scroll to position [365, 0]
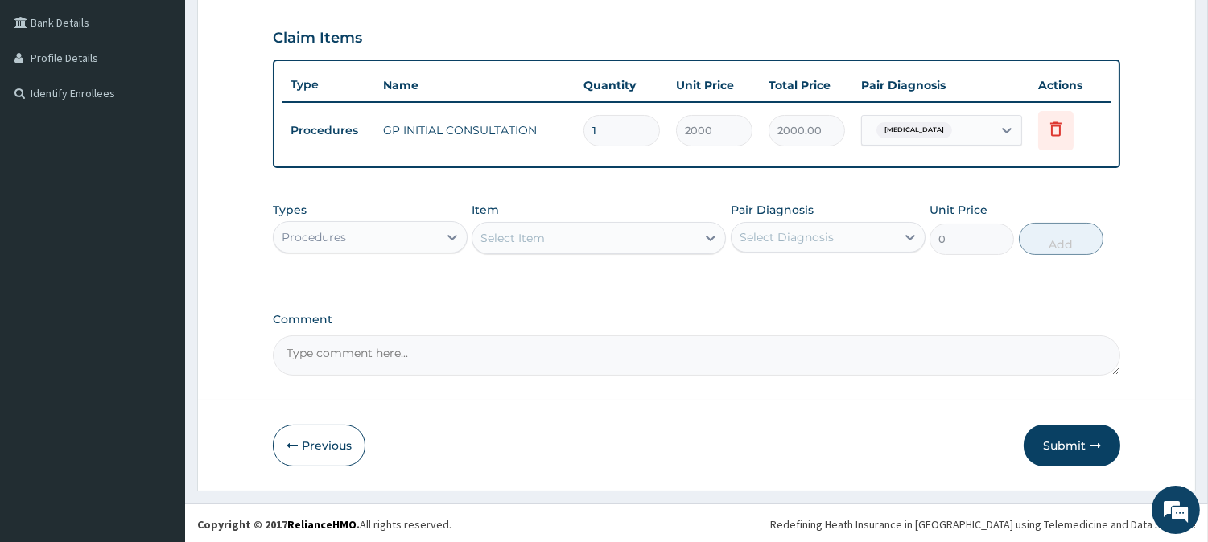
click at [403, 235] on div "Procedures" at bounding box center [356, 237] width 164 height 26
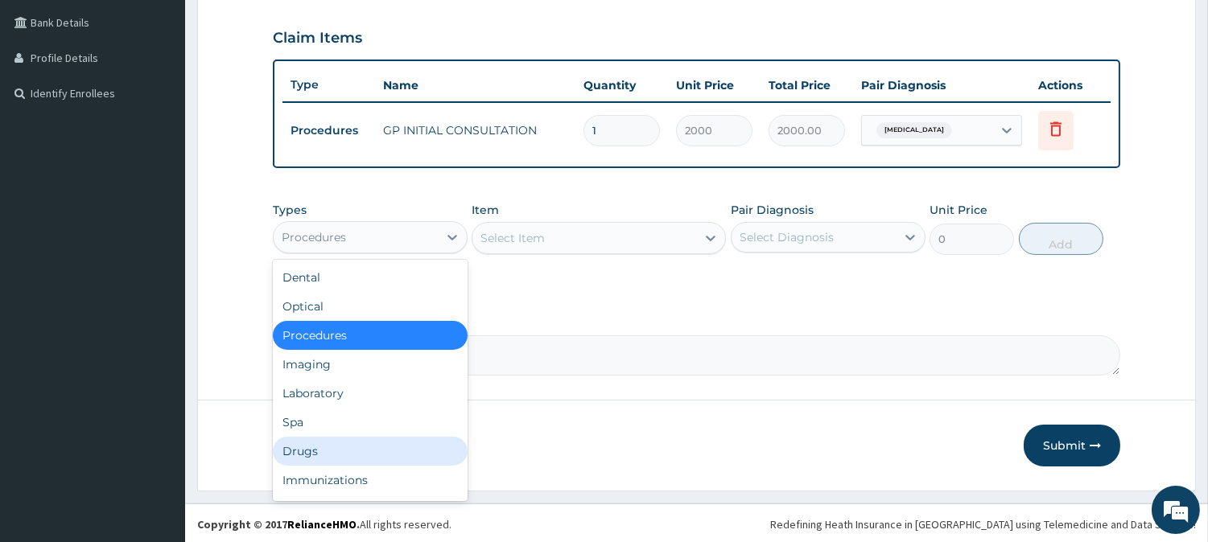
click at [336, 443] on div "Drugs" at bounding box center [370, 451] width 195 height 29
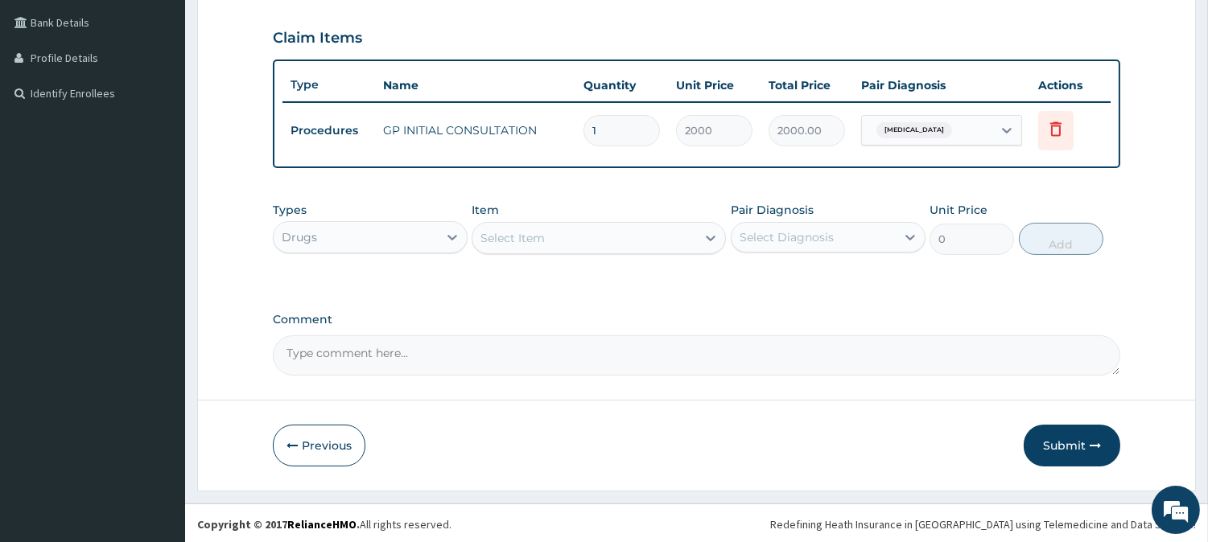
click at [572, 235] on div "Select Item" at bounding box center [584, 238] width 224 height 26
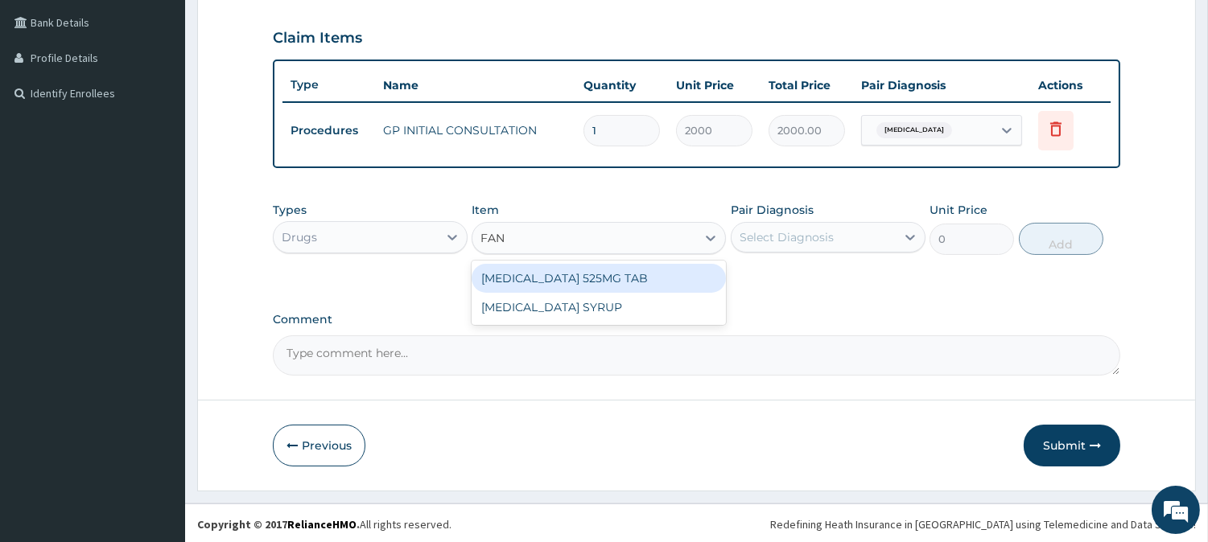
type input "FANS"
click at [556, 274] on div "FANSIDAR 525MG TAB" at bounding box center [599, 278] width 254 height 29
type input "200"
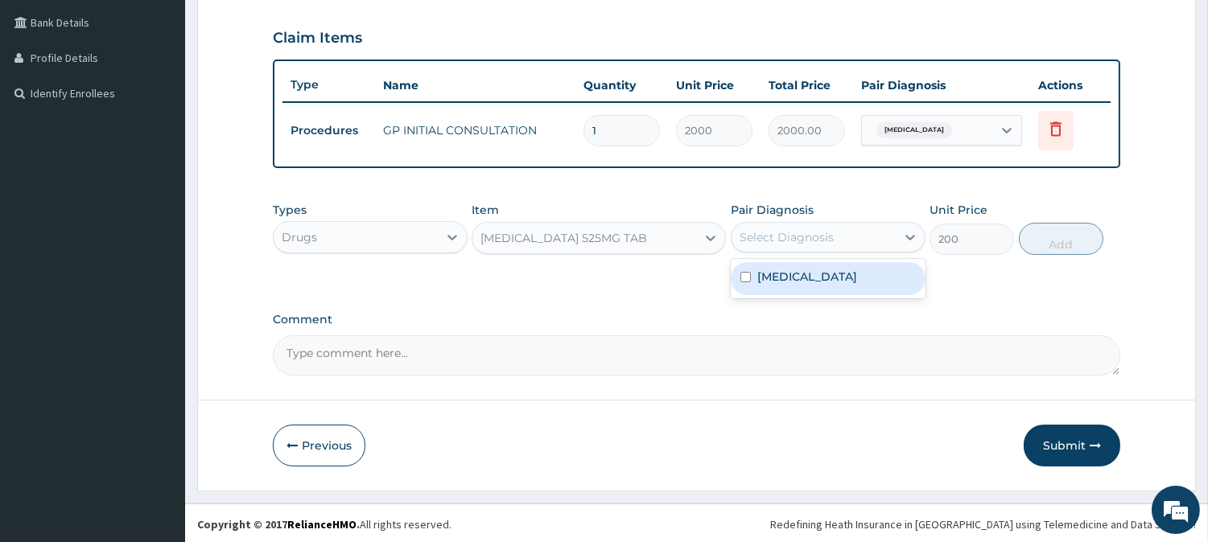
click at [865, 231] on div "Select Diagnosis" at bounding box center [813, 237] width 164 height 26
drag, startPoint x: 859, startPoint y: 271, endPoint x: 996, endPoint y: 259, distance: 137.3
click at [863, 272] on div "Malaria" at bounding box center [828, 278] width 195 height 33
checkbox input "true"
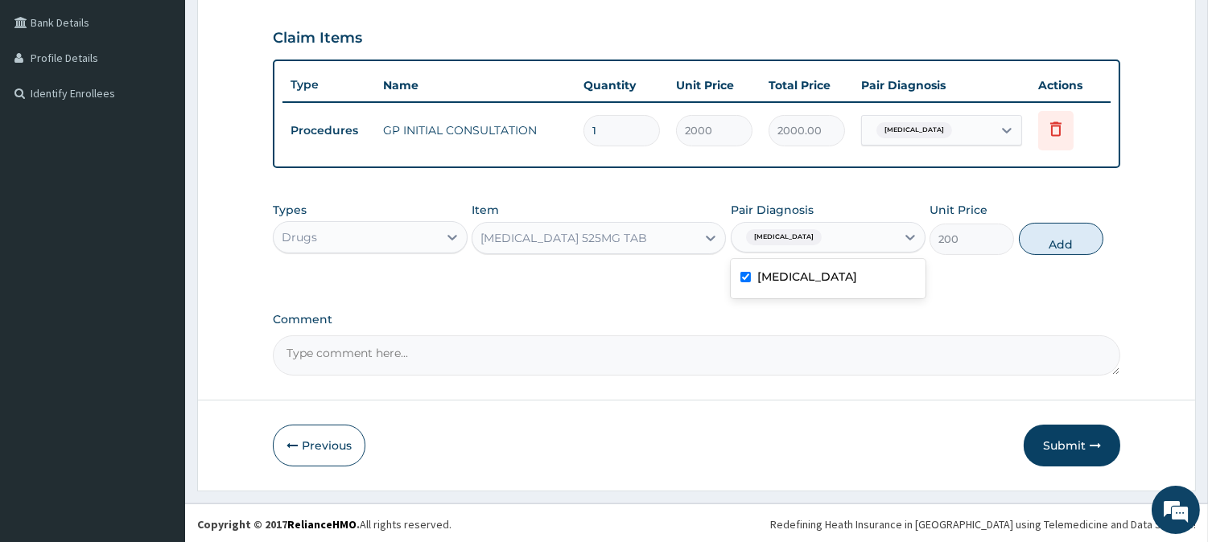
drag, startPoint x: 1043, startPoint y: 243, endPoint x: 793, endPoint y: 185, distance: 256.1
click at [937, 217] on div "Types Drugs Item FANSIDAR 525MG TAB Pair Diagnosis option Malaria, selected. op…" at bounding box center [696, 228] width 847 height 69
drag, startPoint x: 1058, startPoint y: 248, endPoint x: 1019, endPoint y: 228, distance: 43.5
click at [1019, 228] on button "Add" at bounding box center [1061, 239] width 84 height 32
type input "0"
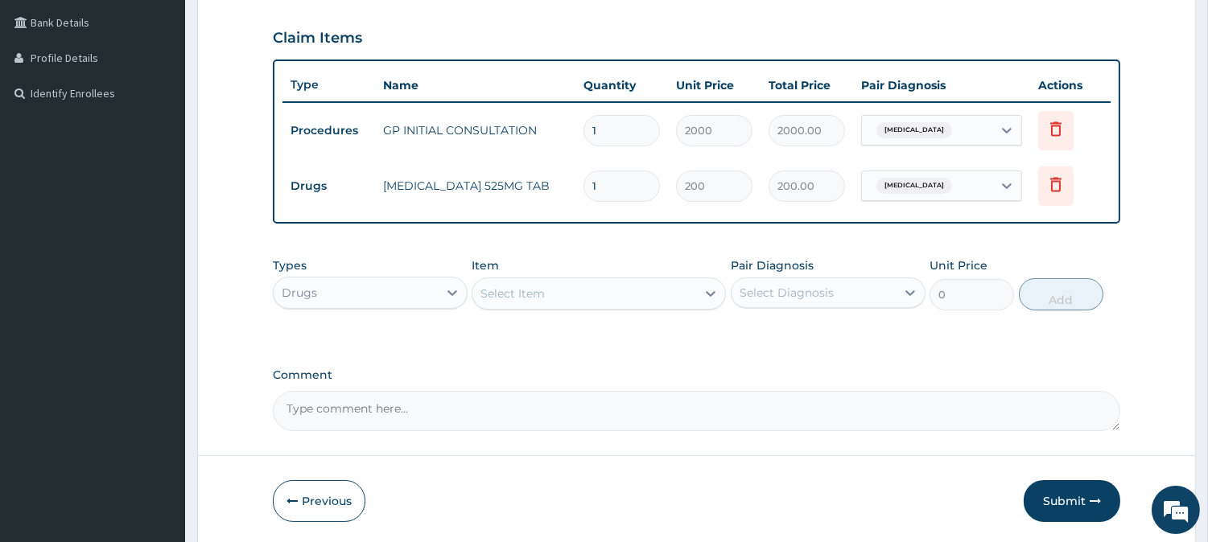
drag, startPoint x: 626, startPoint y: 183, endPoint x: 500, endPoint y: 150, distance: 129.6
click at [500, 172] on tr "Drugs FANSIDAR 525MG TAB 1 200 200.00 Malaria Delete" at bounding box center [696, 187] width 828 height 56
type input "3"
type input "600.00"
type input "3"
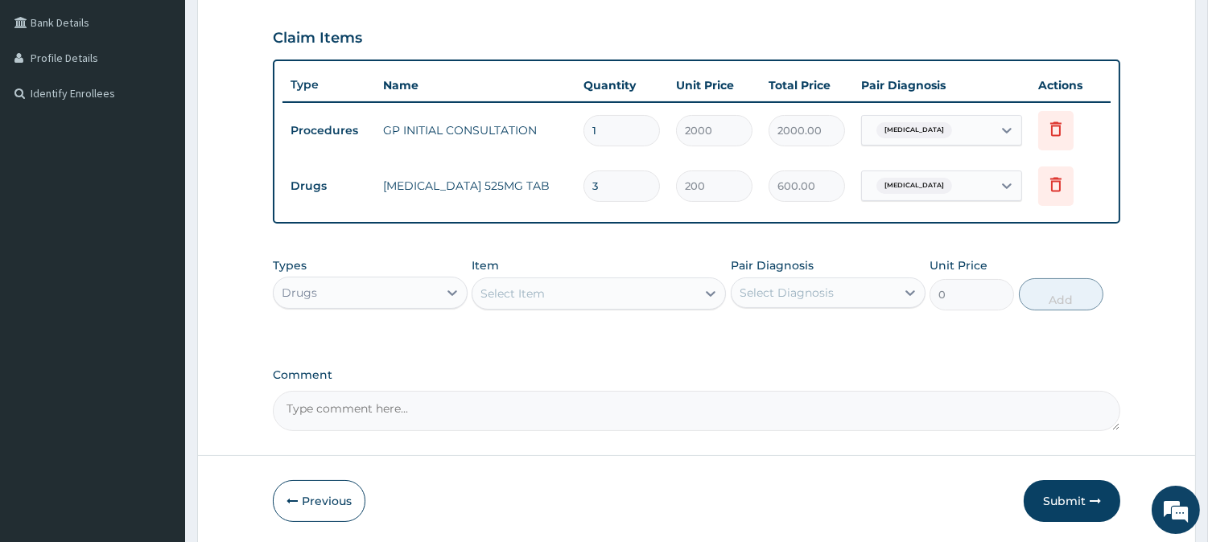
click at [690, 397] on textarea "Comment" at bounding box center [696, 411] width 847 height 40
click at [1062, 496] on button "Submit" at bounding box center [1071, 501] width 97 height 42
